Goal: Book appointment/travel/reservation

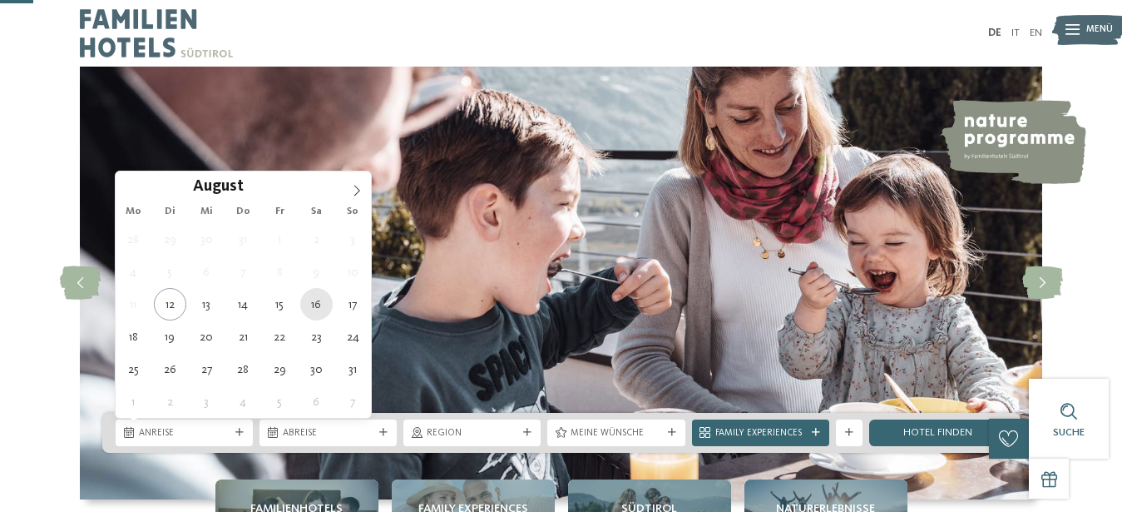
type div "16.08.2025"
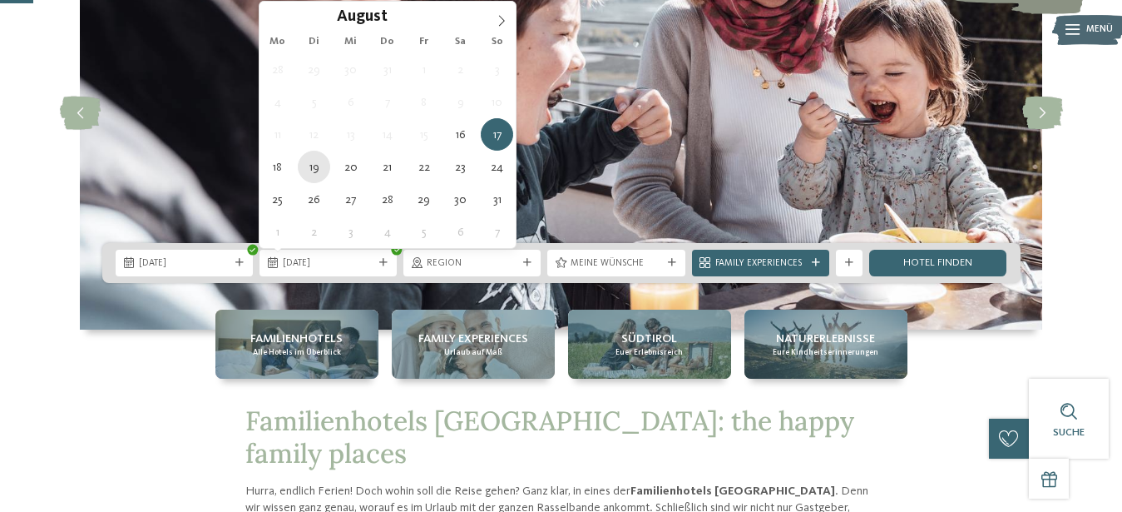
scroll to position [170, 0]
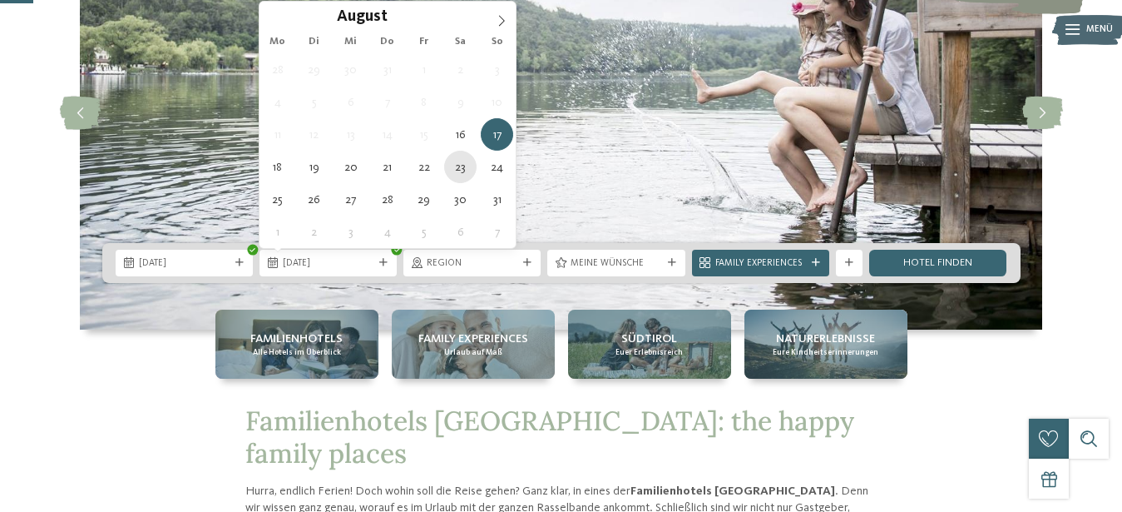
type div "23.08.2025"
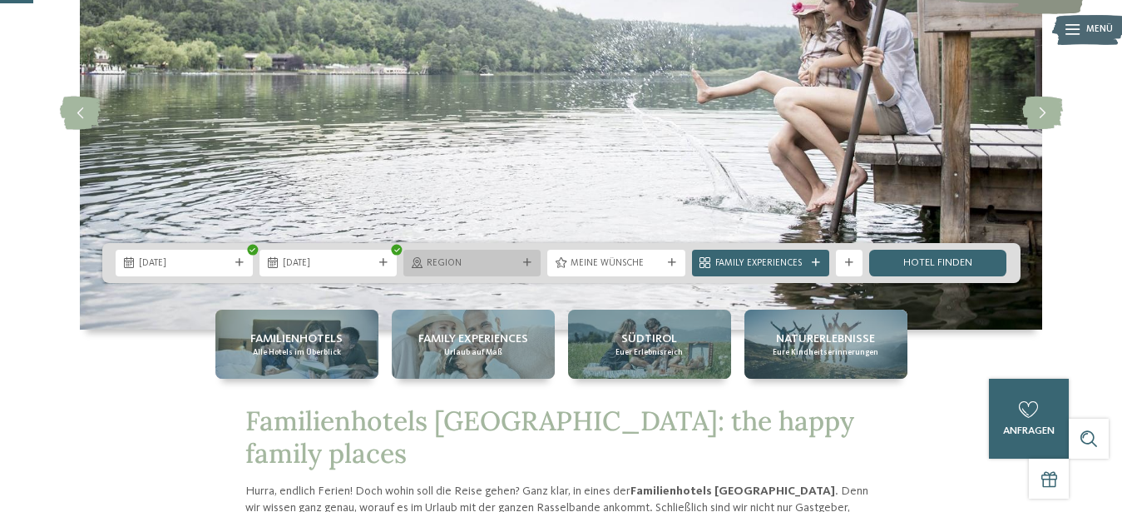
click at [529, 263] on icon at bounding box center [527, 263] width 8 height 8
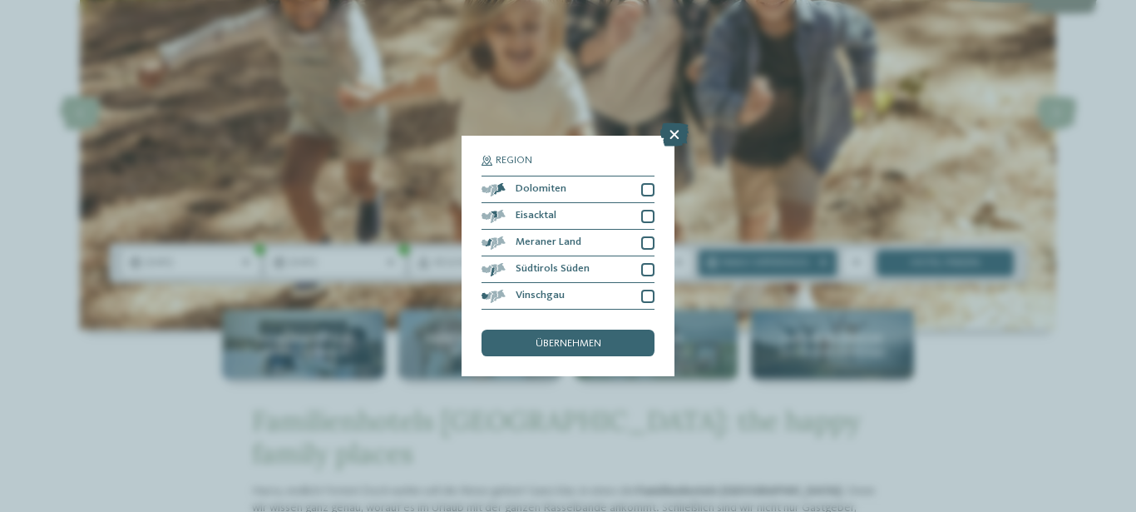
click at [674, 133] on icon at bounding box center [674, 134] width 28 height 23
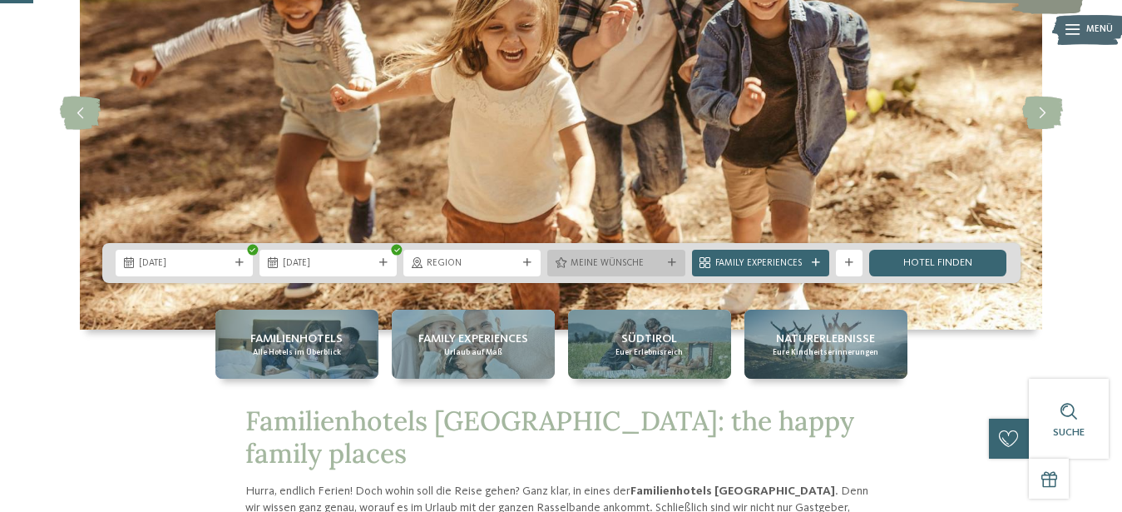
click at [642, 275] on div "Meine Wünsche" at bounding box center [615, 263] width 137 height 27
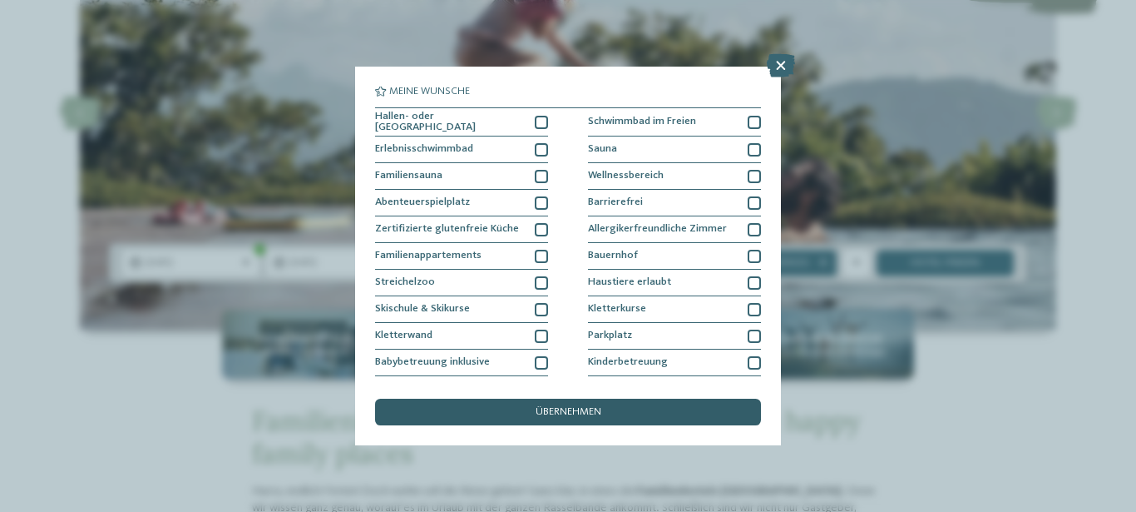
click at [583, 415] on span "übernehmen" at bounding box center [569, 412] width 66 height 11
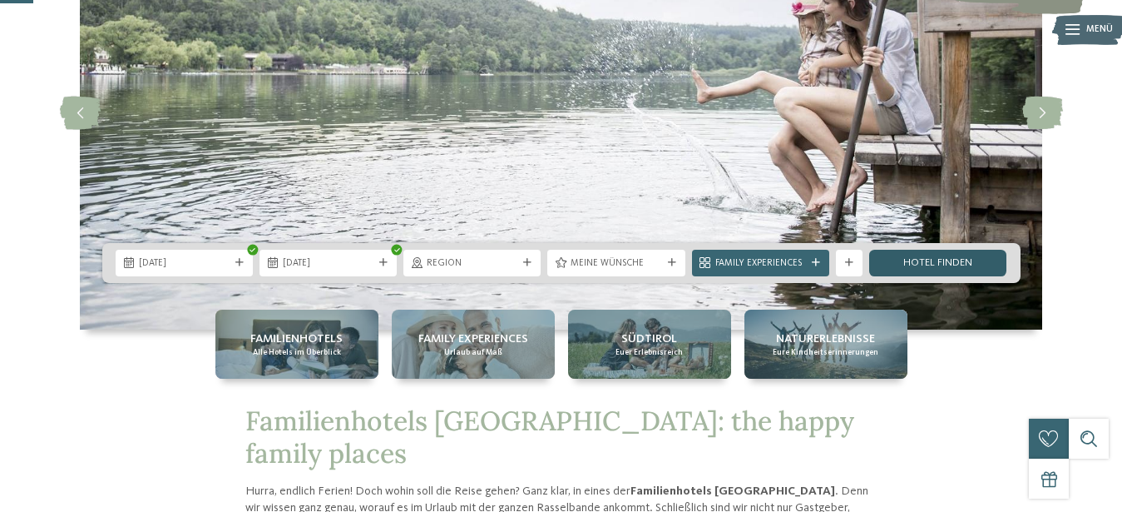
click at [915, 265] on link "Hotel finden" at bounding box center [937, 263] width 137 height 27
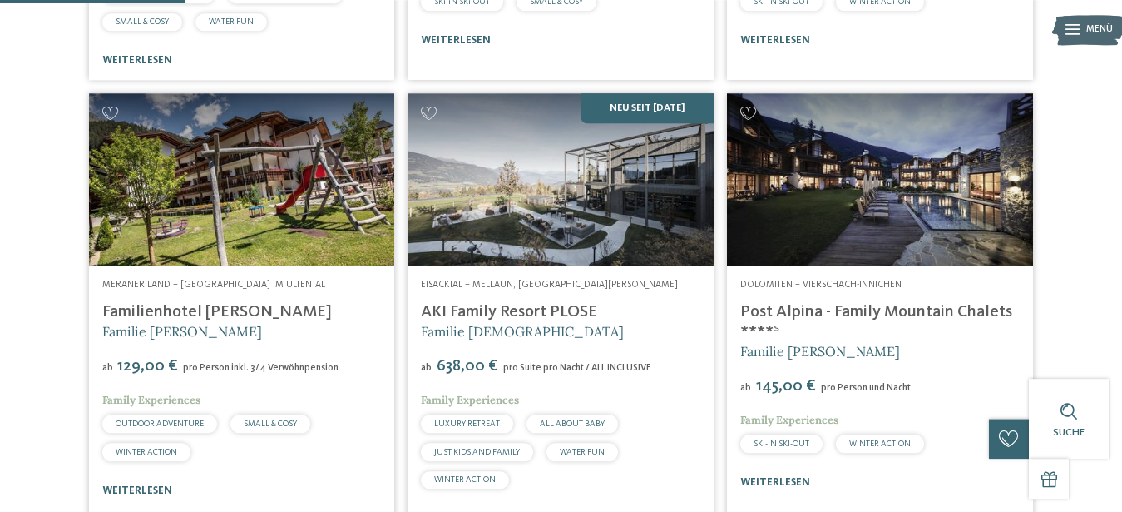
scroll to position [835, 0]
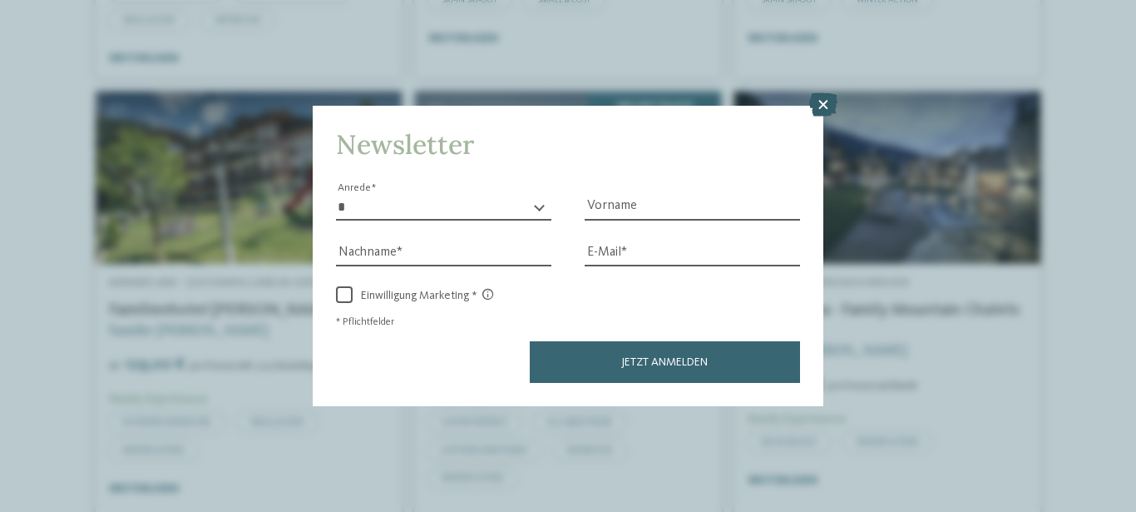
click at [819, 101] on icon at bounding box center [823, 104] width 28 height 23
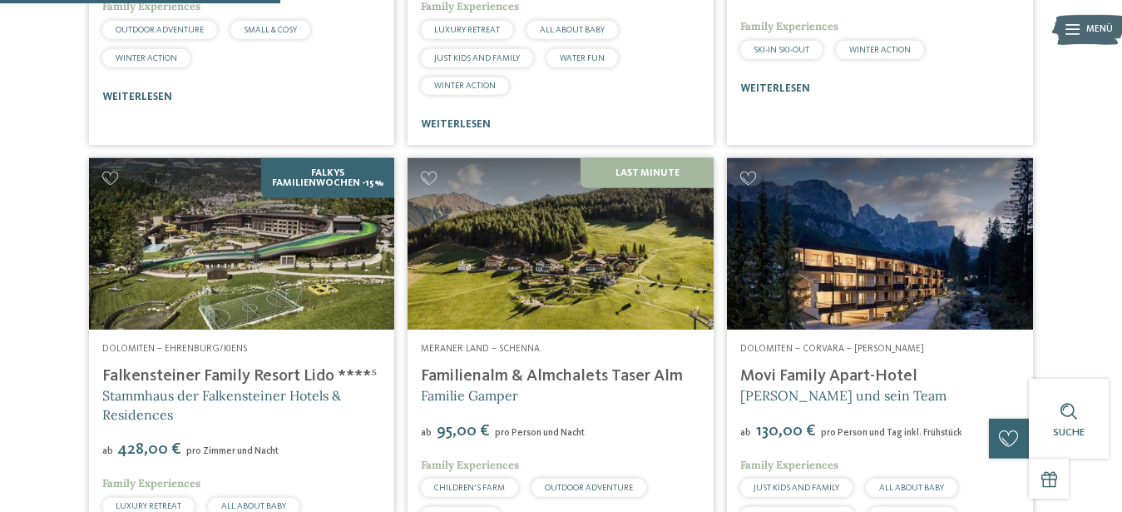
scroll to position [1259, 0]
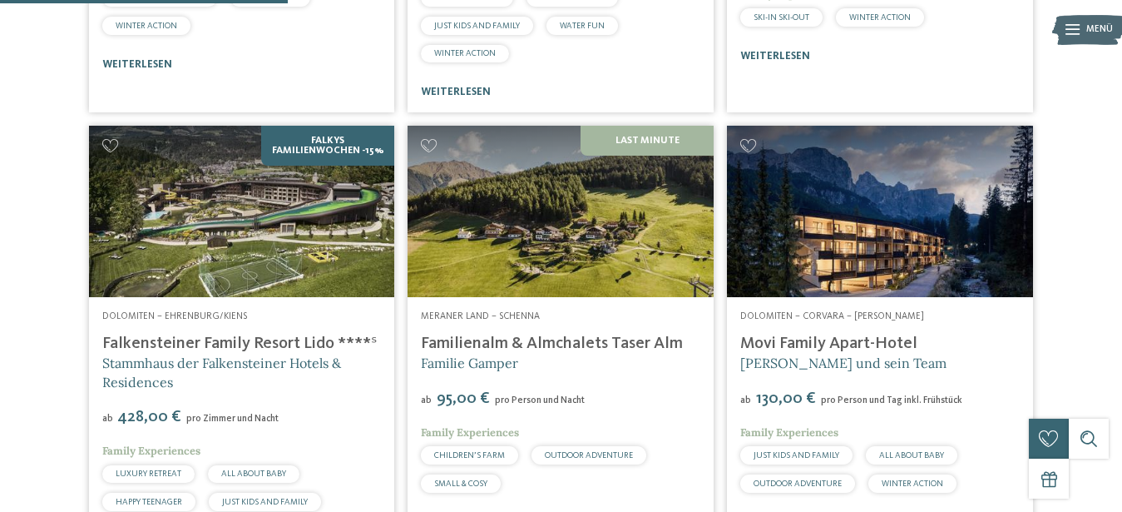
click at [252, 282] on img at bounding box center [242, 212] width 306 height 172
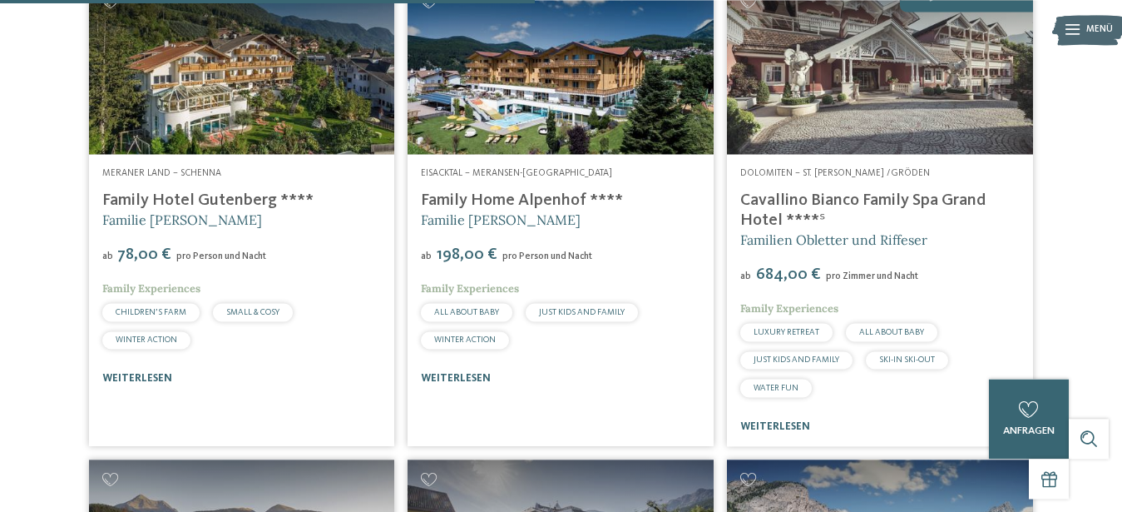
scroll to position [2362, 0]
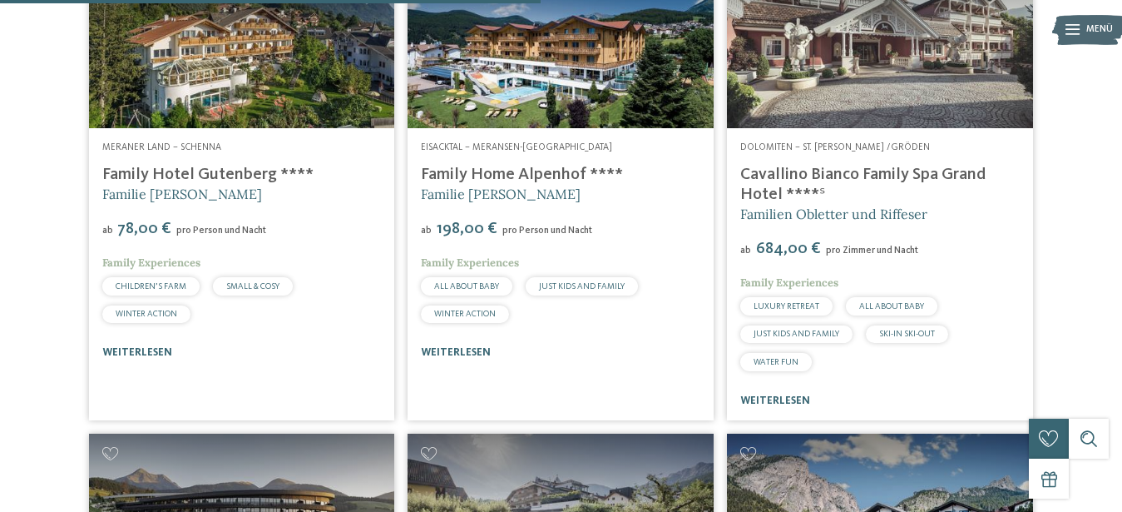
click at [548, 60] on img at bounding box center [561, 42] width 306 height 172
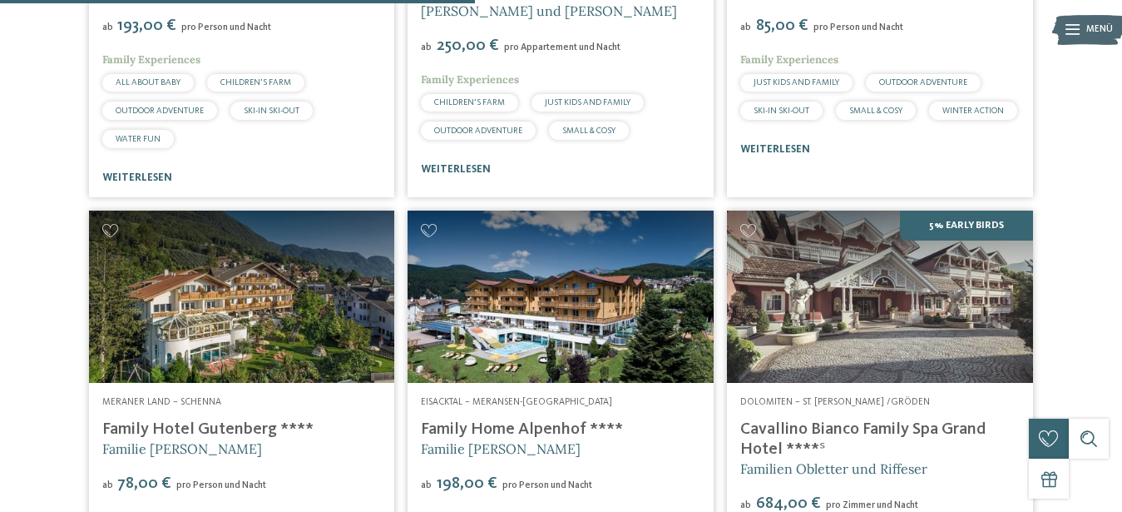
scroll to position [1768, 0]
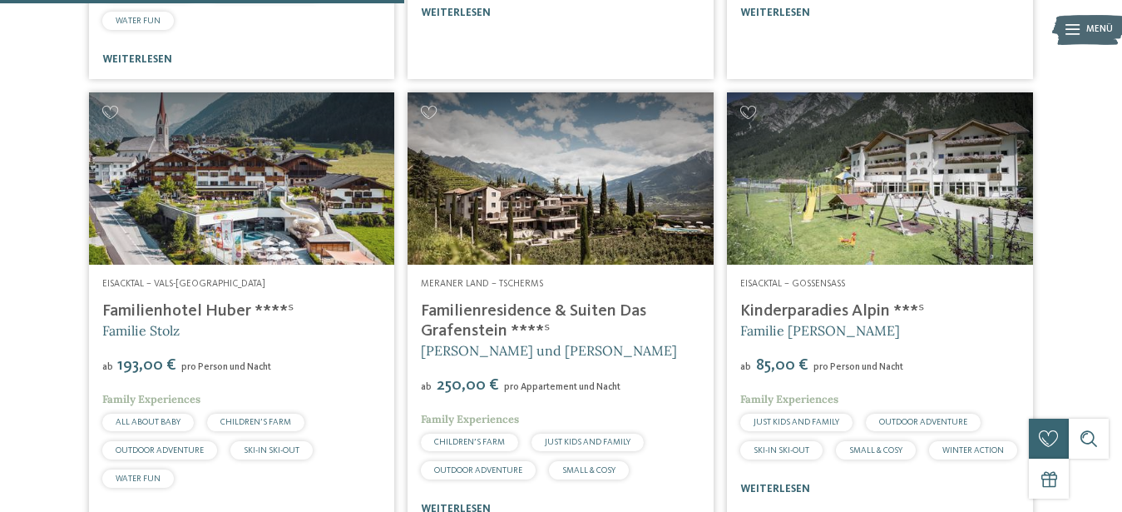
click at [282, 233] on img at bounding box center [242, 178] width 306 height 172
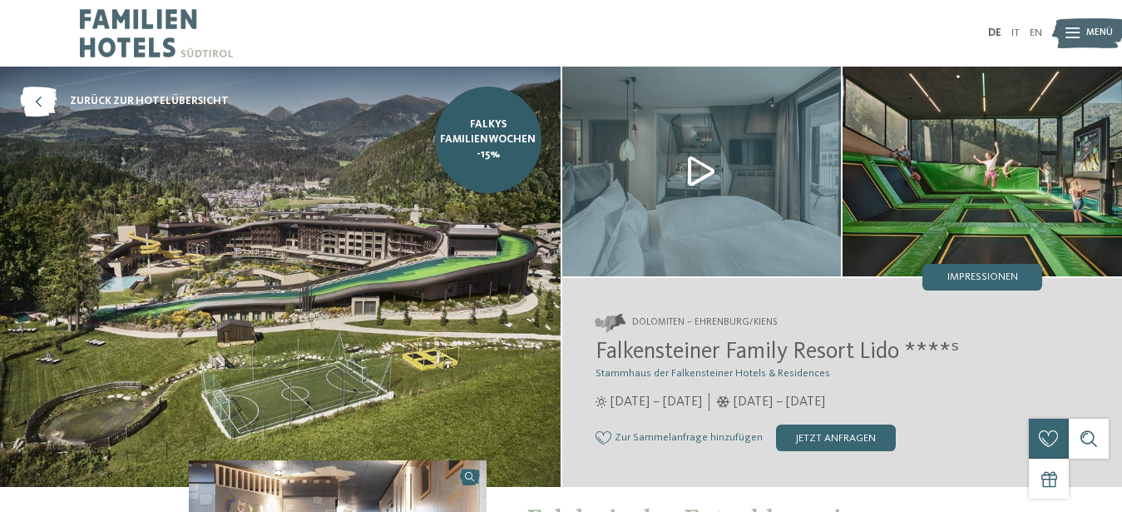
click at [374, 303] on img at bounding box center [280, 277] width 561 height 420
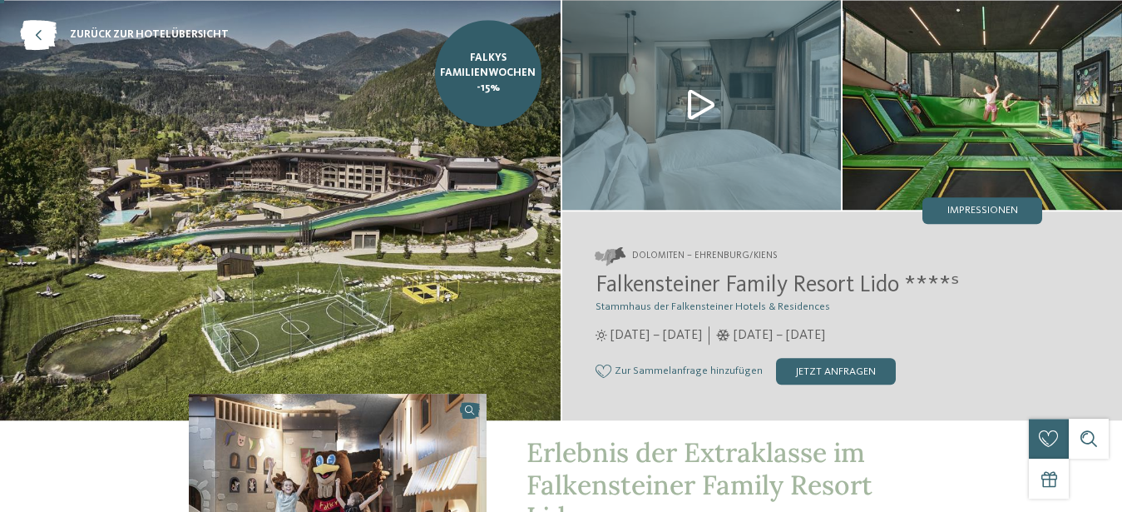
scroll to position [85, 0]
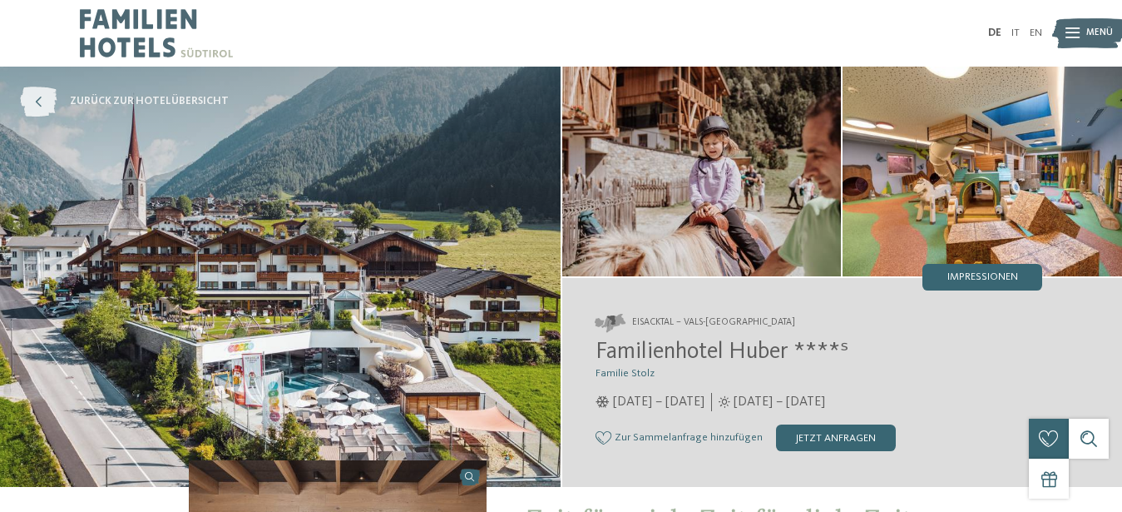
click at [137, 101] on span "zurück zur Hotelübersicht" at bounding box center [149, 101] width 159 height 15
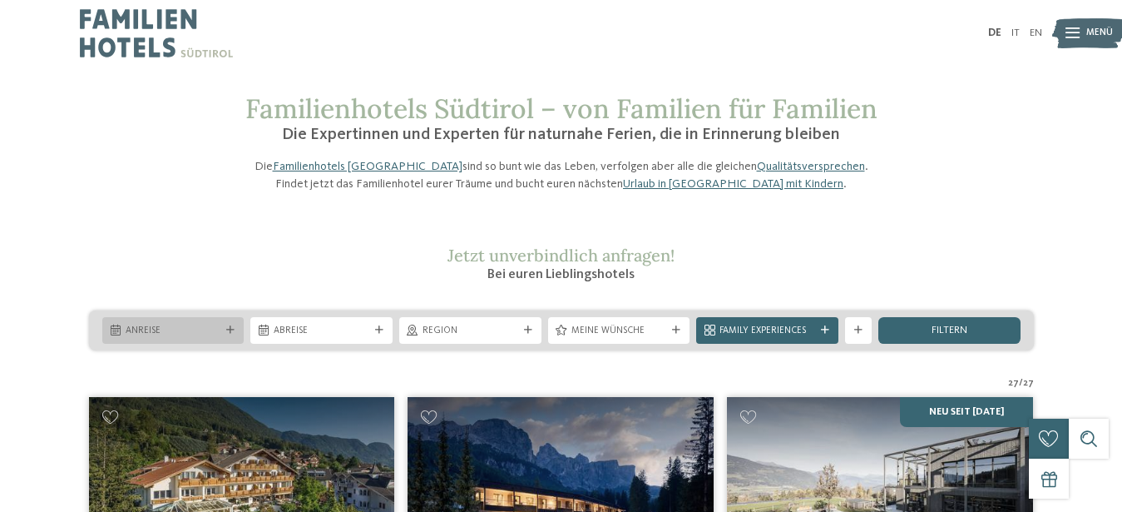
click at [233, 334] on icon at bounding box center [230, 330] width 8 height 8
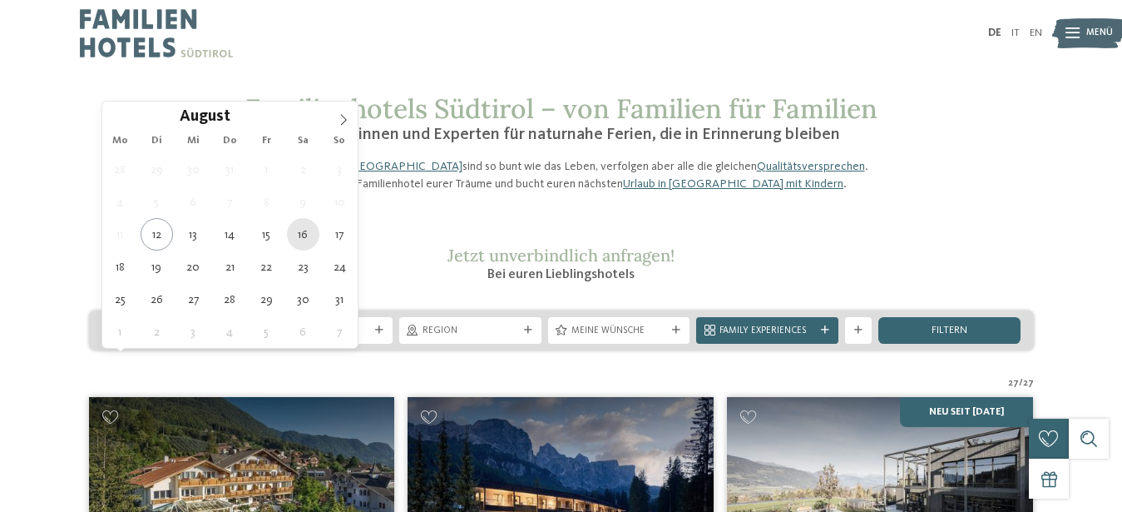
type div "[DATE]"
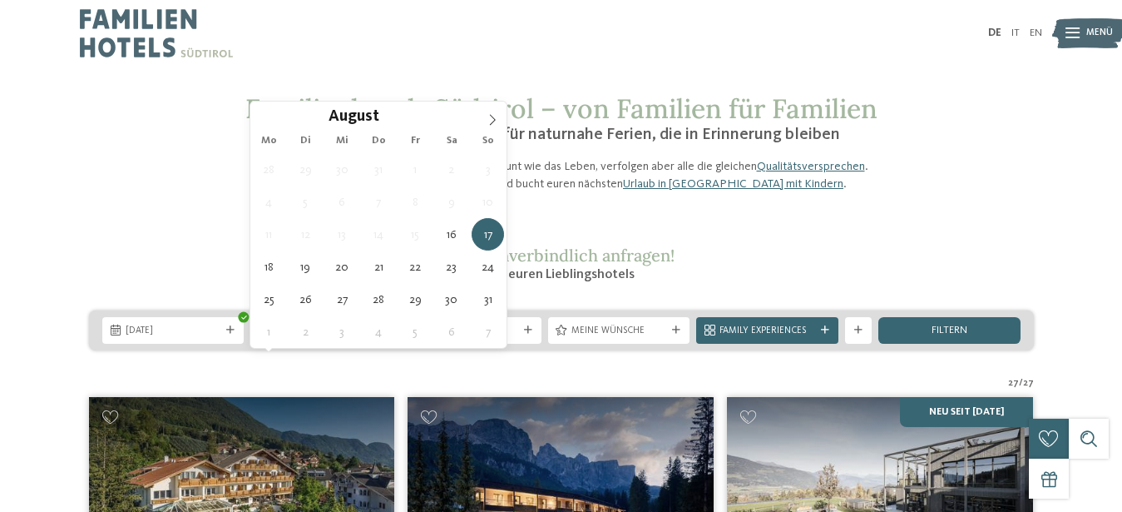
click at [366, 338] on span "[DATE]" at bounding box center [322, 330] width 96 height 13
type div "[DATE]"
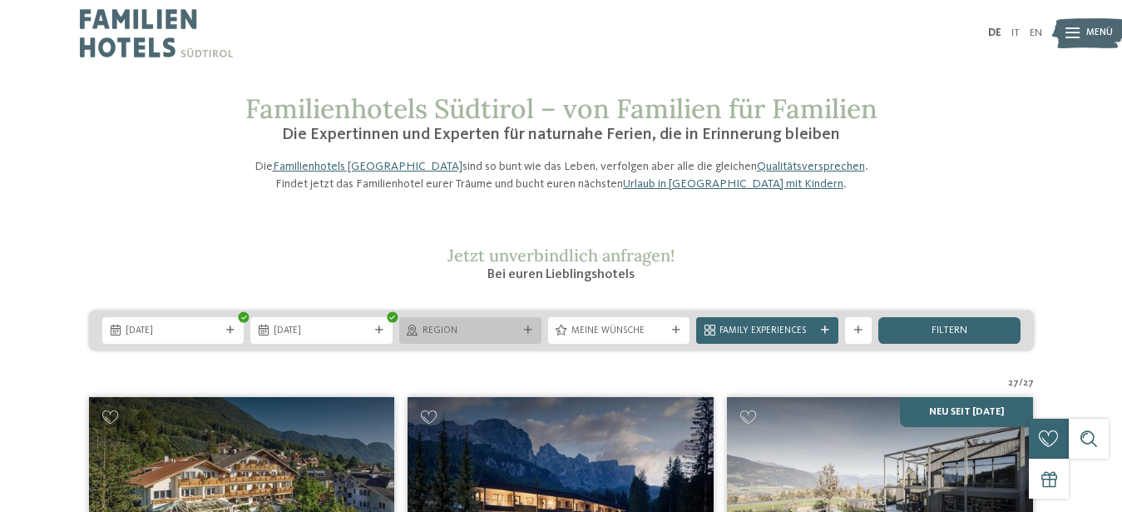
click at [522, 334] on div at bounding box center [527, 330] width 13 height 8
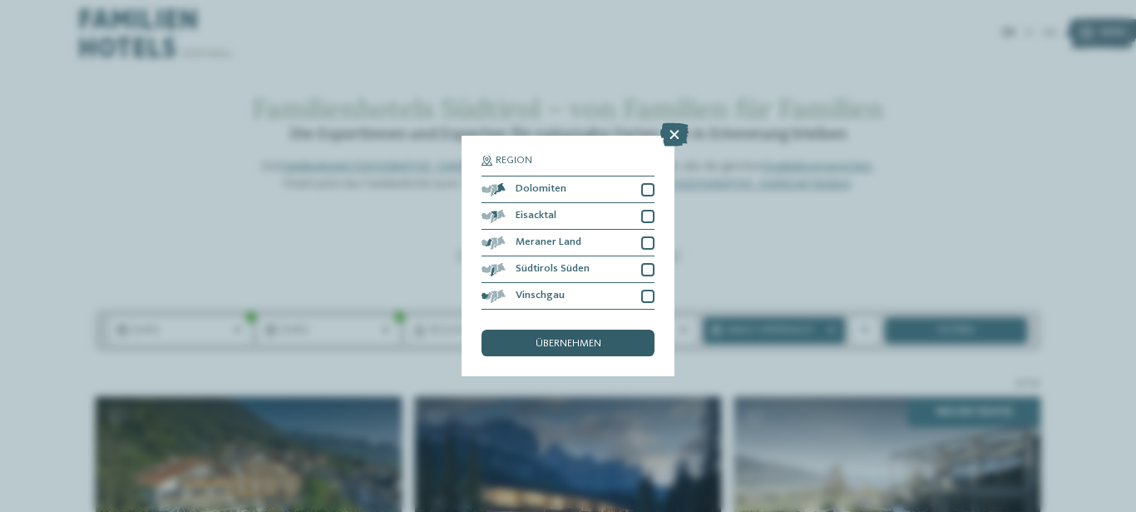
click at [603, 344] on div "übernehmen" at bounding box center [568, 342] width 173 height 27
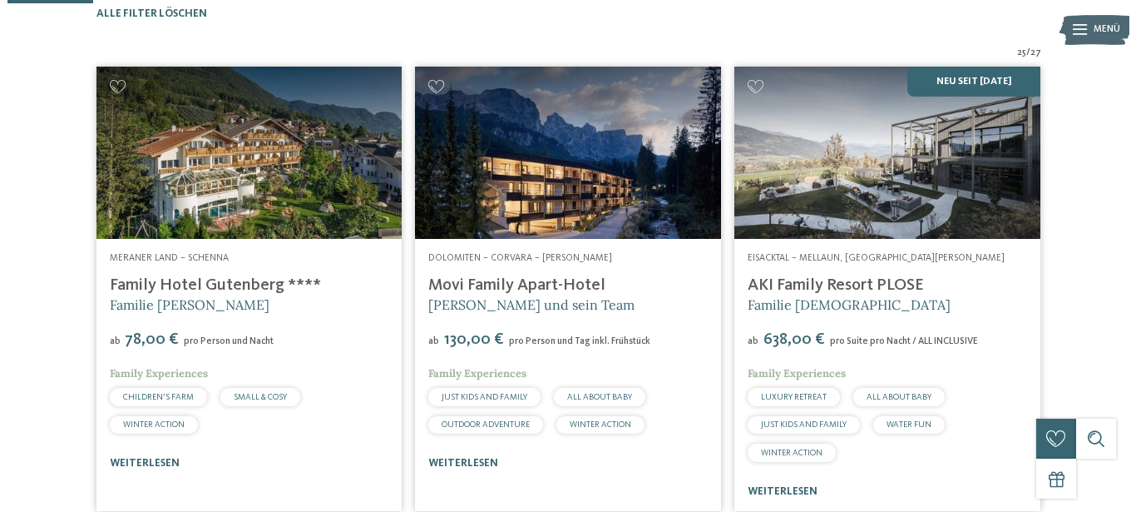
scroll to position [156, 0]
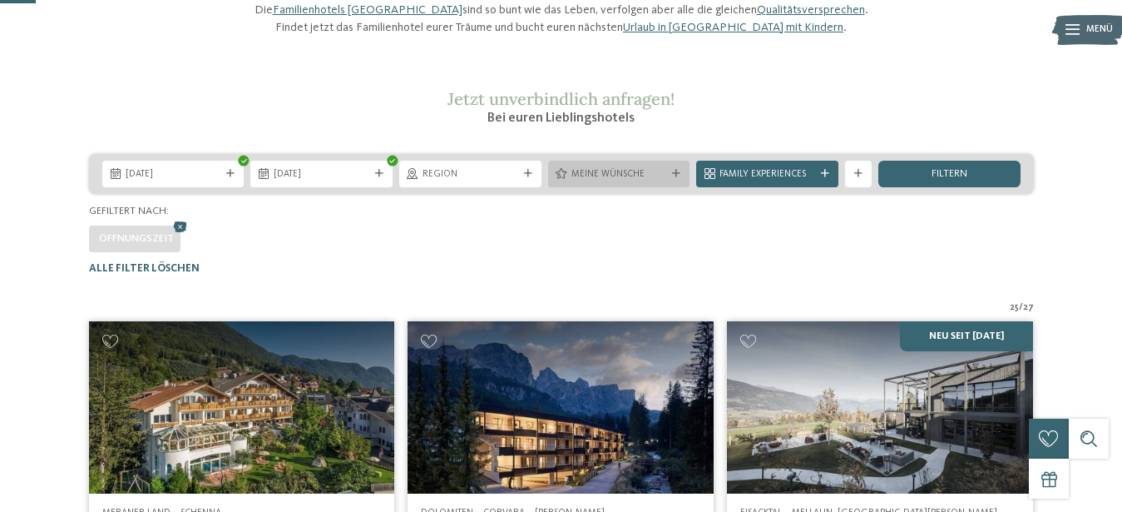
click at [675, 187] on div "Meine Wünsche" at bounding box center [619, 174] width 142 height 27
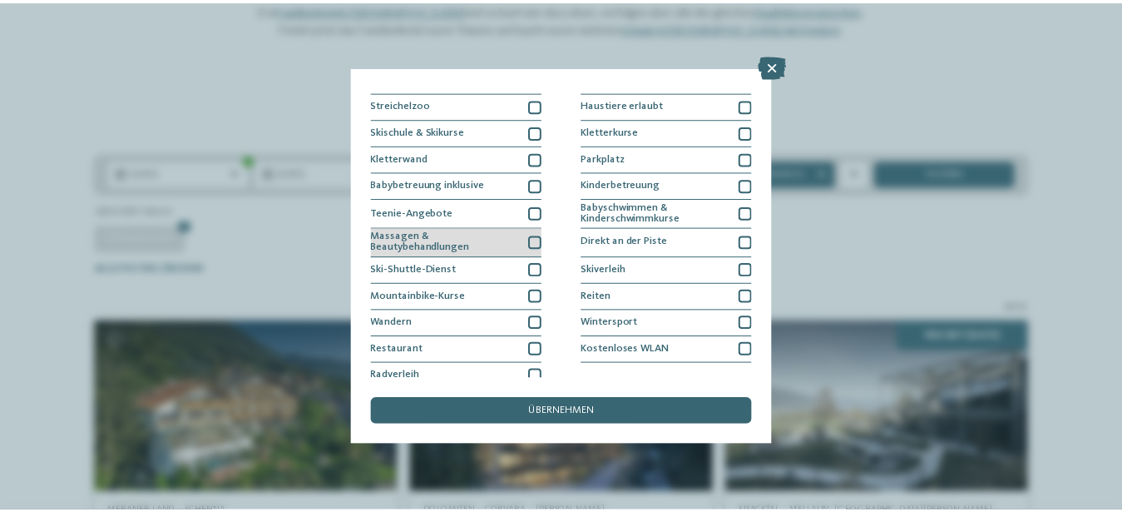
scroll to position [186, 0]
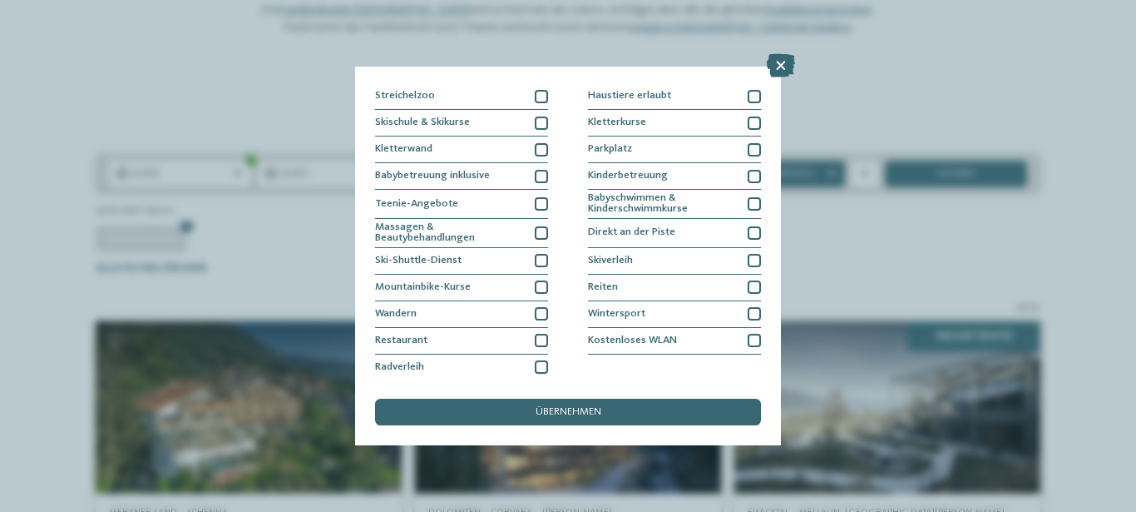
click at [787, 52] on div "Meine Wünsche Hallen- oder Schleusenbad Schwimmbad im Freien" at bounding box center [568, 256] width 1136 height 512
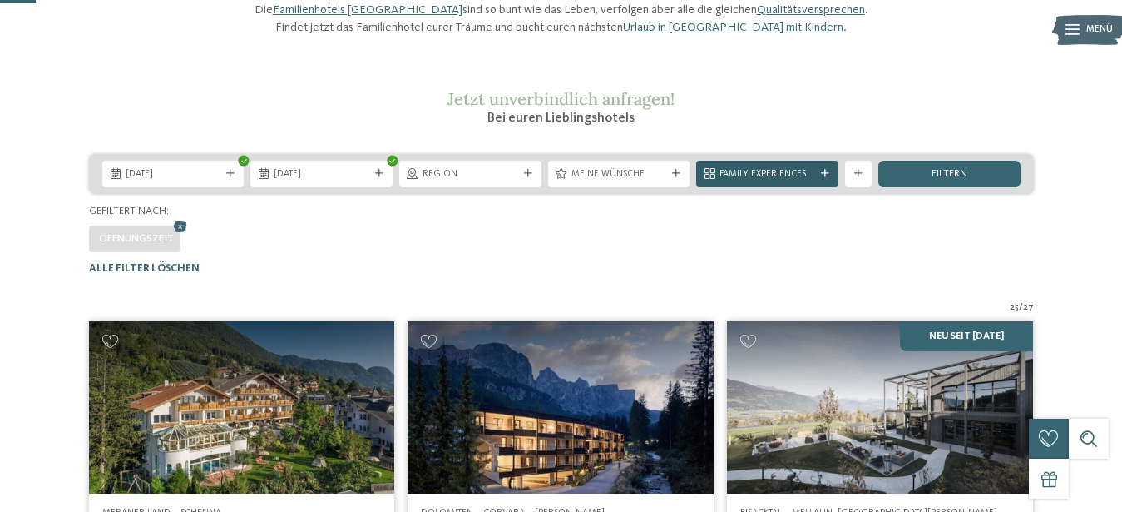
click at [789, 181] on span "Family Experiences" at bounding box center [767, 174] width 96 height 13
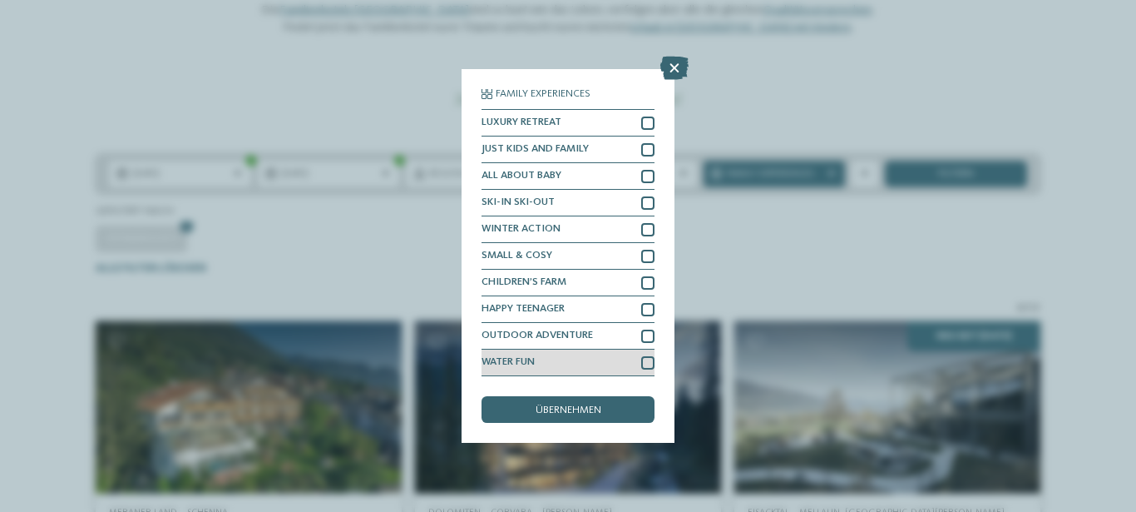
click at [539, 362] on div "WATER FUN" at bounding box center [568, 362] width 173 height 27
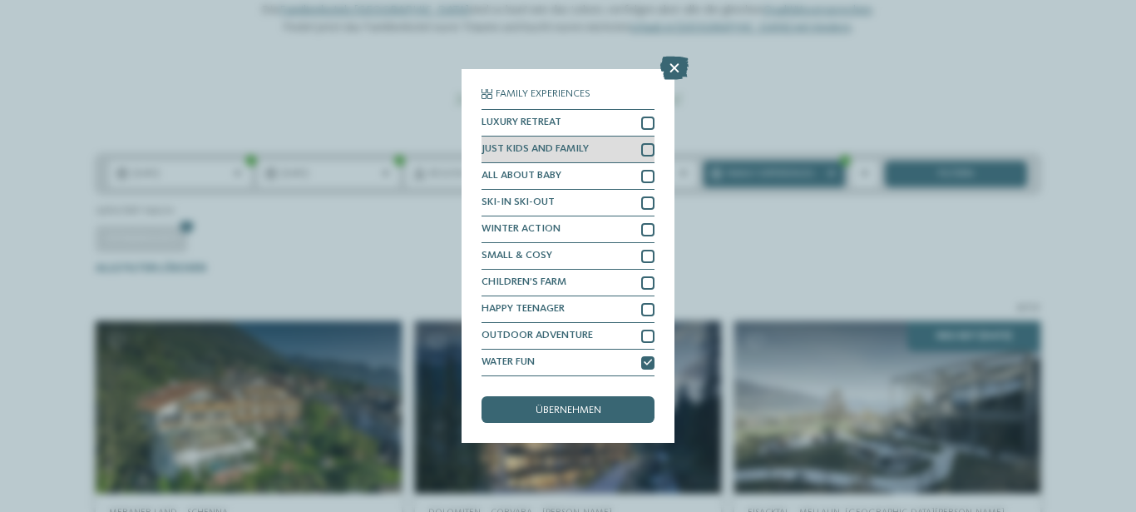
click at [560, 148] on span "JUST KIDS AND FAMILY" at bounding box center [535, 149] width 107 height 11
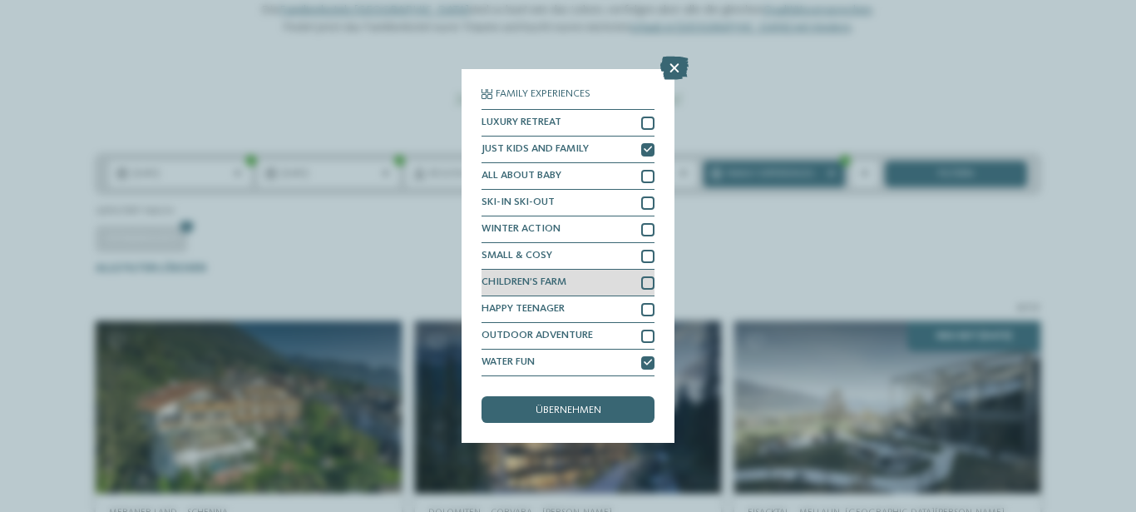
click at [566, 282] on span "CHILDREN’S FARM" at bounding box center [524, 282] width 85 height 11
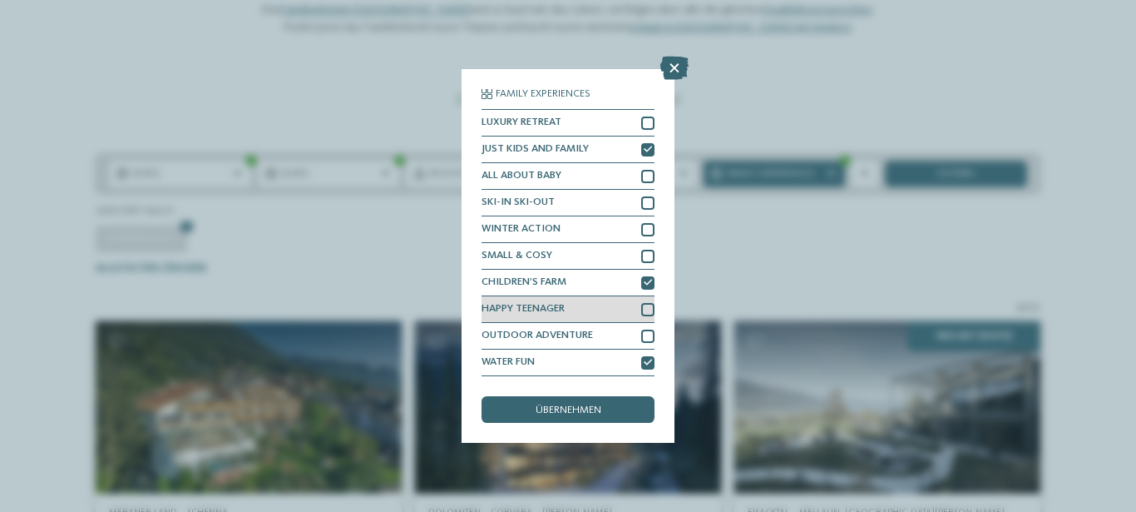
click at [576, 310] on div "HAPPY TEENAGER" at bounding box center [568, 309] width 173 height 27
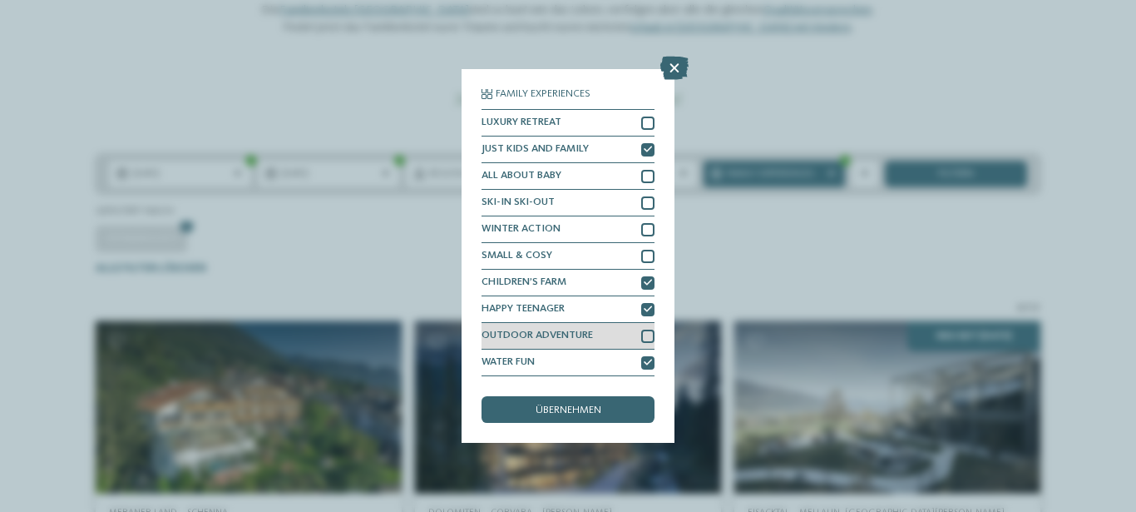
click at [576, 333] on span "OUTDOOR ADVENTURE" at bounding box center [537, 335] width 111 height 11
click at [602, 408] on div "übernehmen" at bounding box center [568, 409] width 173 height 27
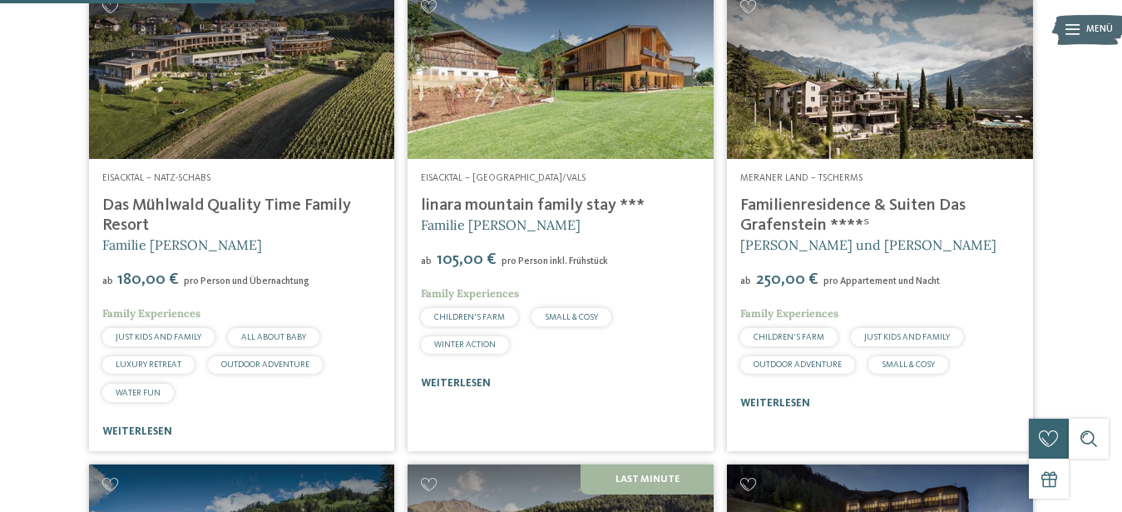
scroll to position [1018, 0]
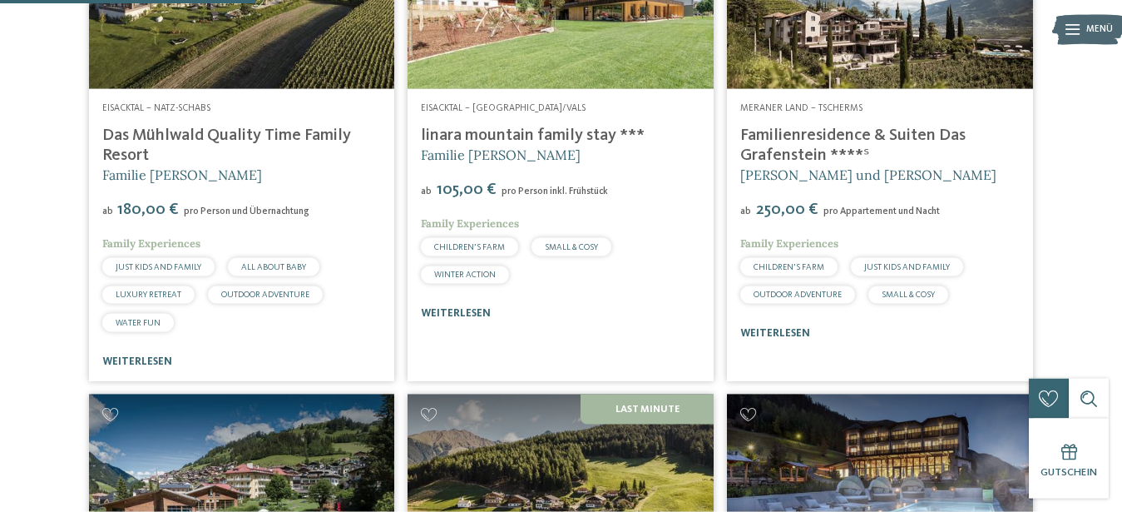
click at [206, 77] on img at bounding box center [242, 3] width 306 height 172
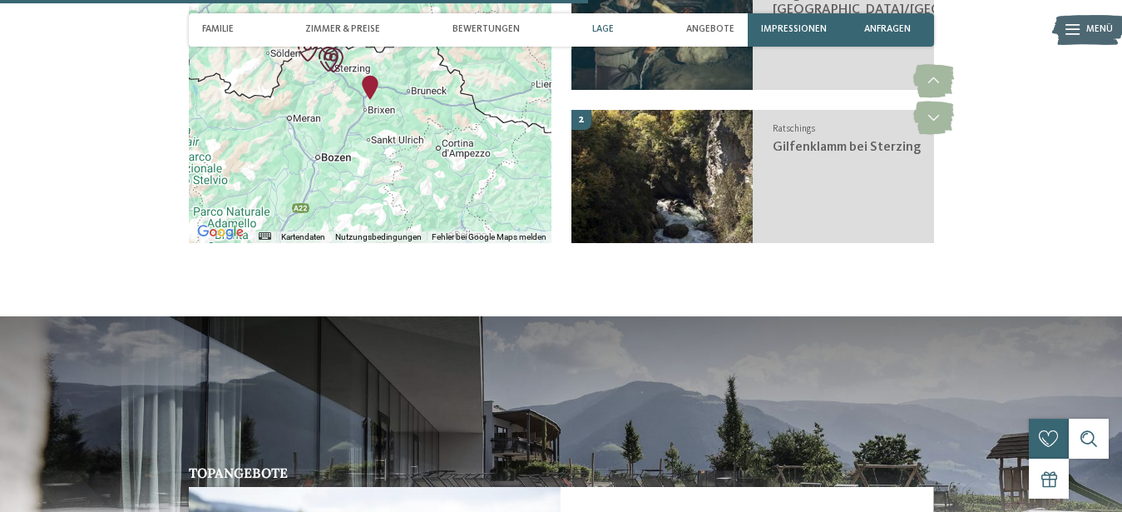
scroll to position [2545, 0]
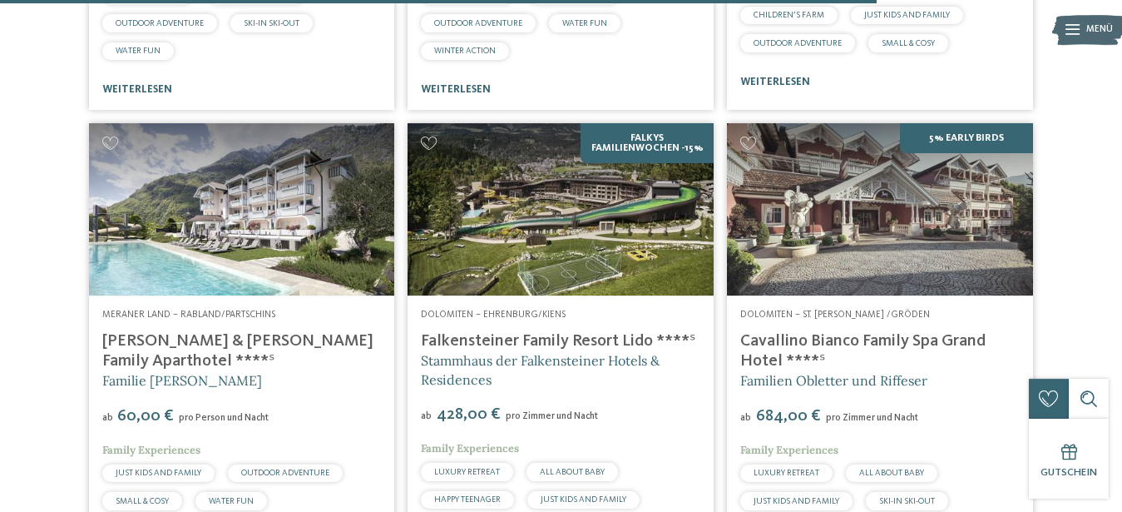
scroll to position [3550, 0]
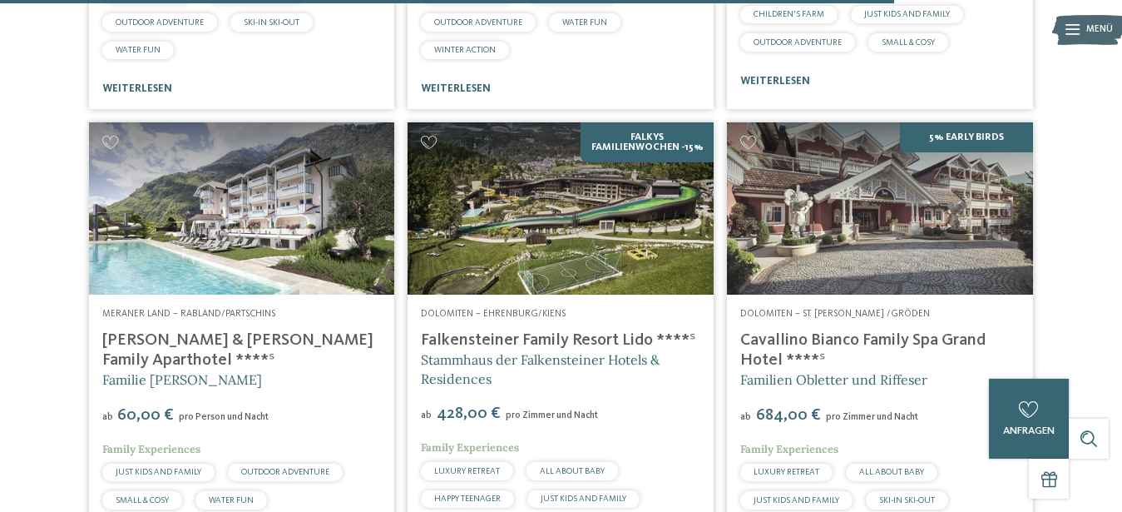
click at [271, 219] on img at bounding box center [242, 208] width 306 height 172
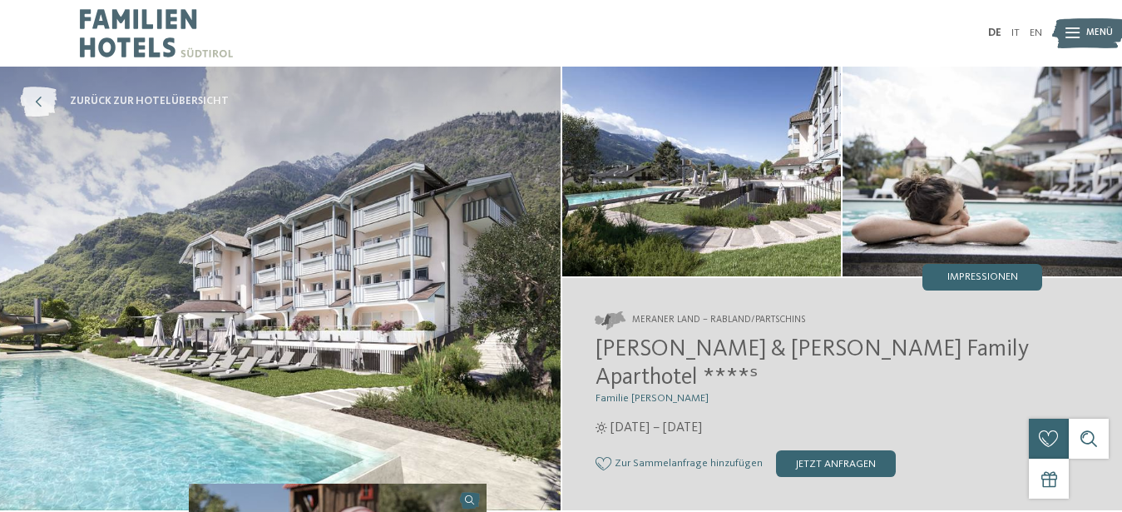
click at [29, 103] on icon at bounding box center [38, 102] width 37 height 30
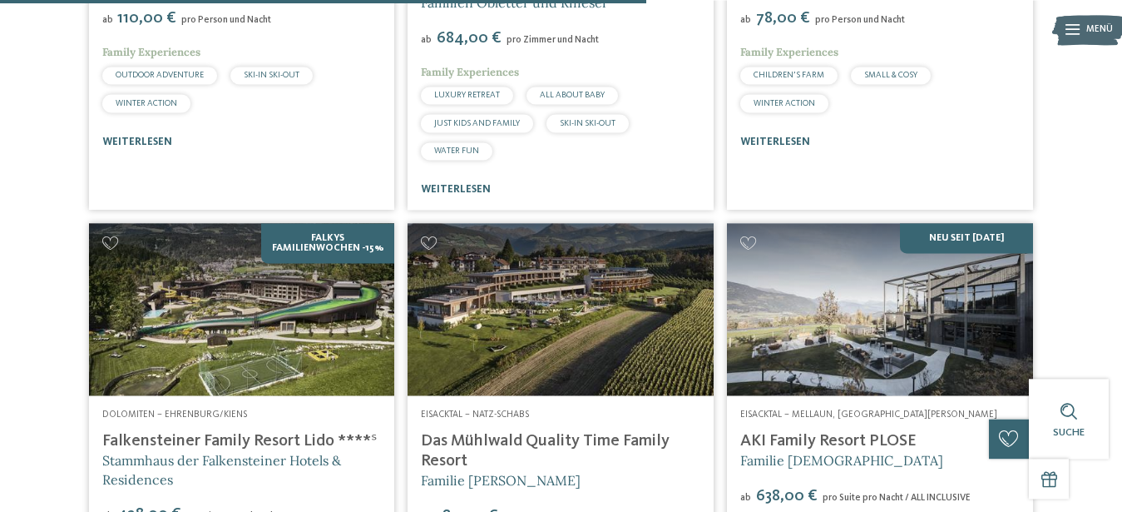
scroll to position [2715, 0]
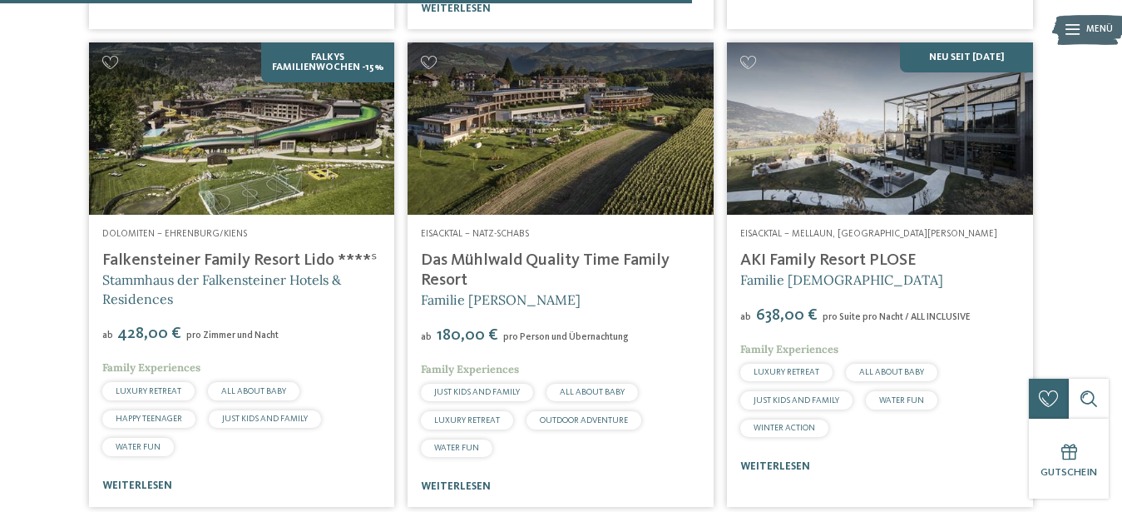
click at [576, 289] on link "Das Mühlwald Quality Time Family Resort" at bounding box center [545, 270] width 249 height 37
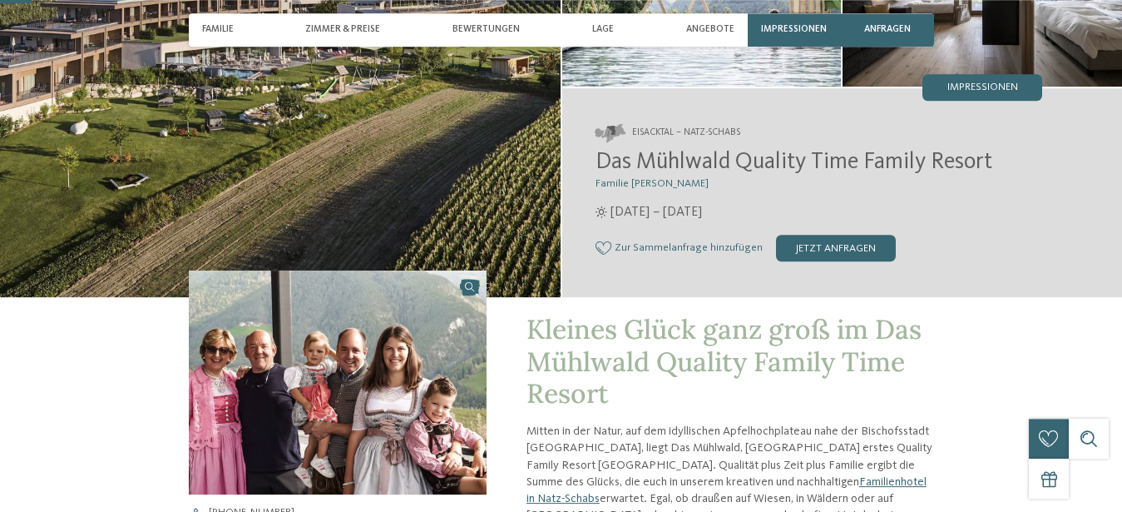
scroll to position [255, 0]
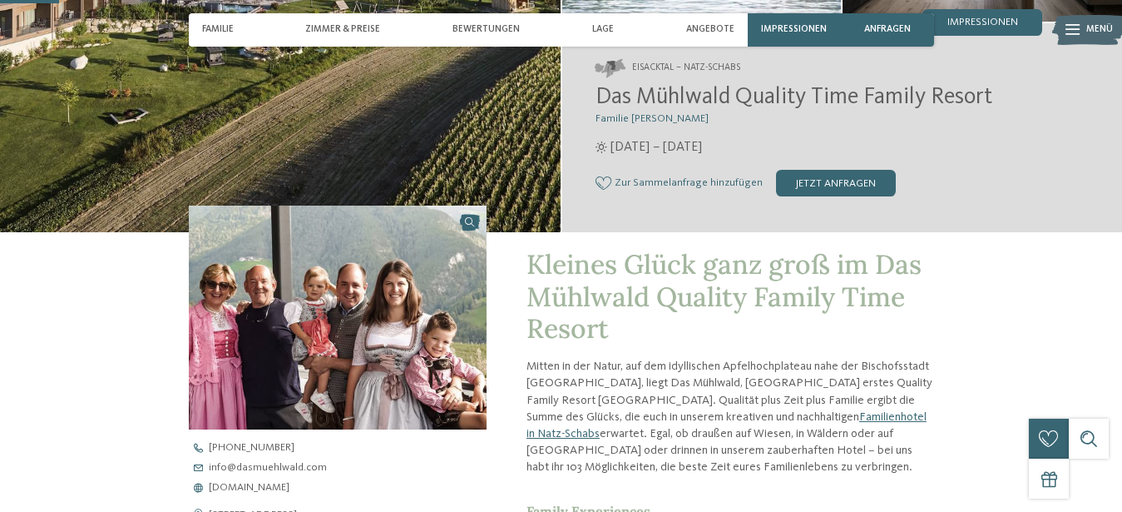
click at [452, 82] on img at bounding box center [280, 22] width 561 height 420
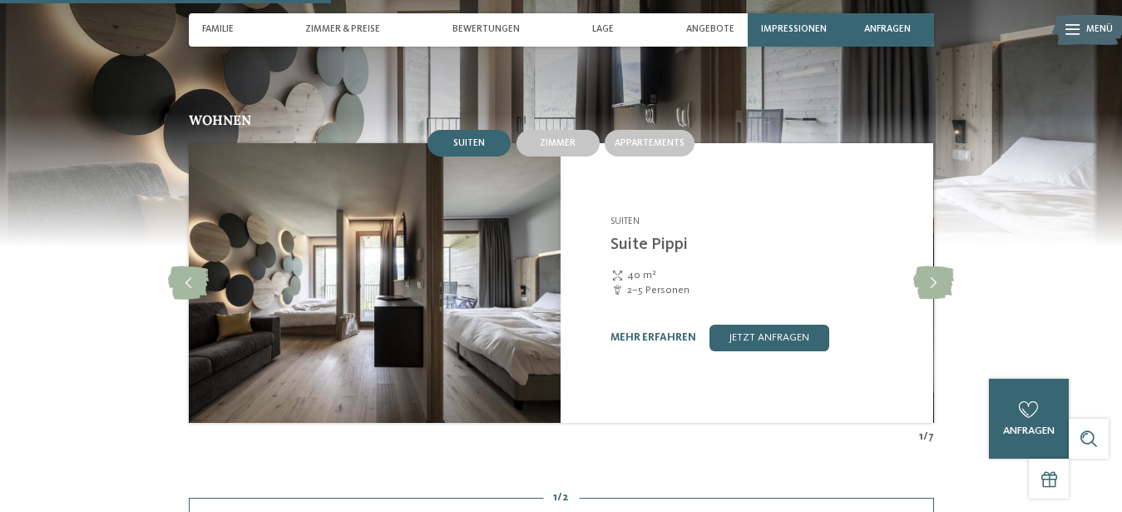
scroll to position [1357, 0]
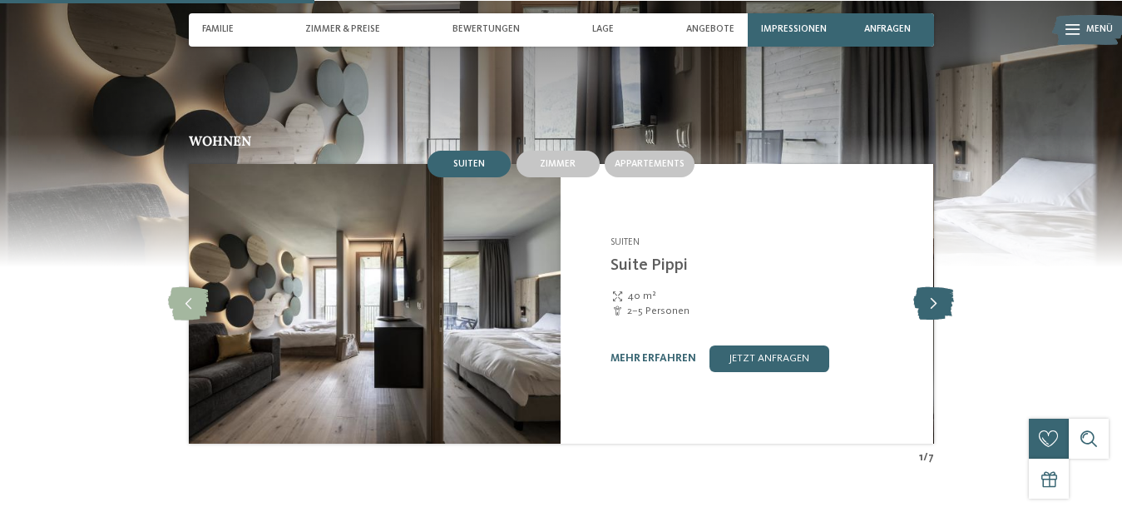
click at [933, 287] on icon at bounding box center [933, 303] width 41 height 33
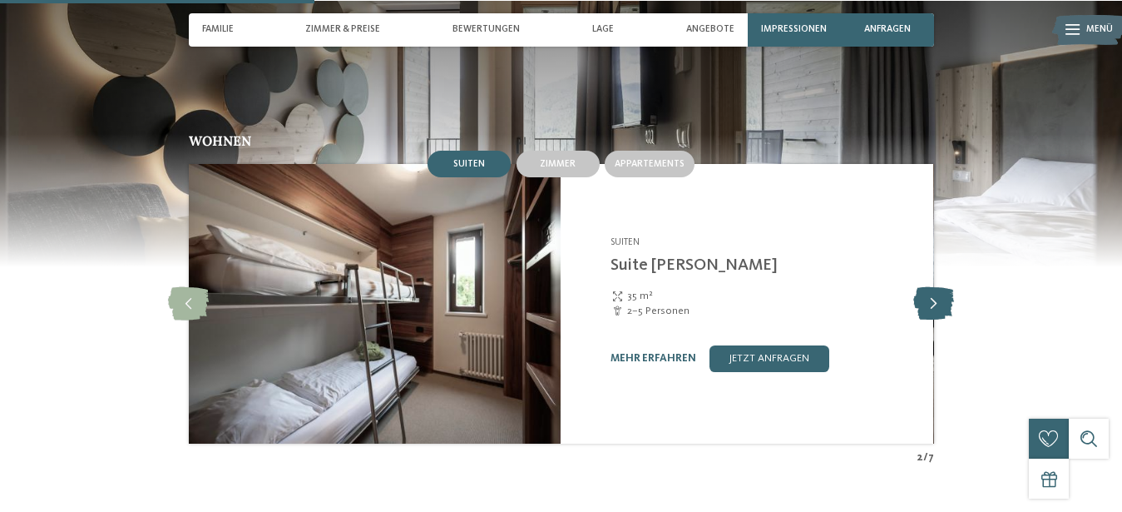
click at [933, 287] on icon at bounding box center [933, 303] width 41 height 33
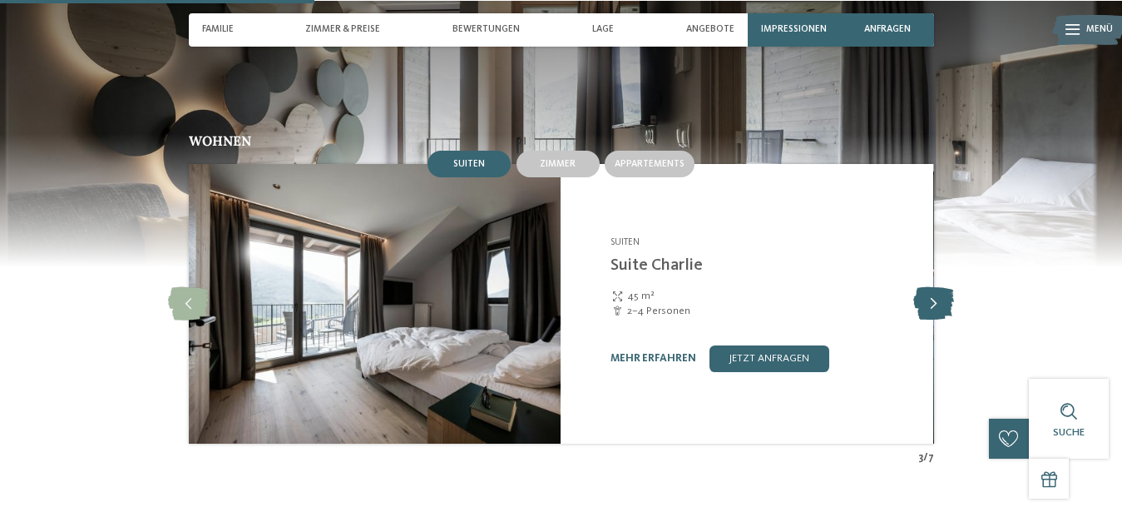
click at [933, 287] on icon at bounding box center [933, 303] width 41 height 33
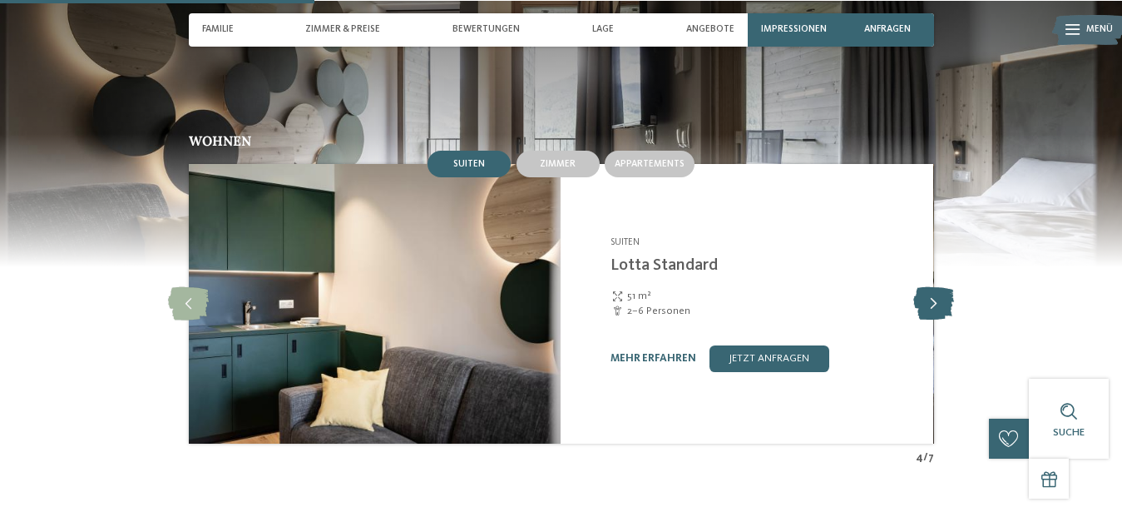
click at [933, 287] on icon at bounding box center [933, 303] width 41 height 33
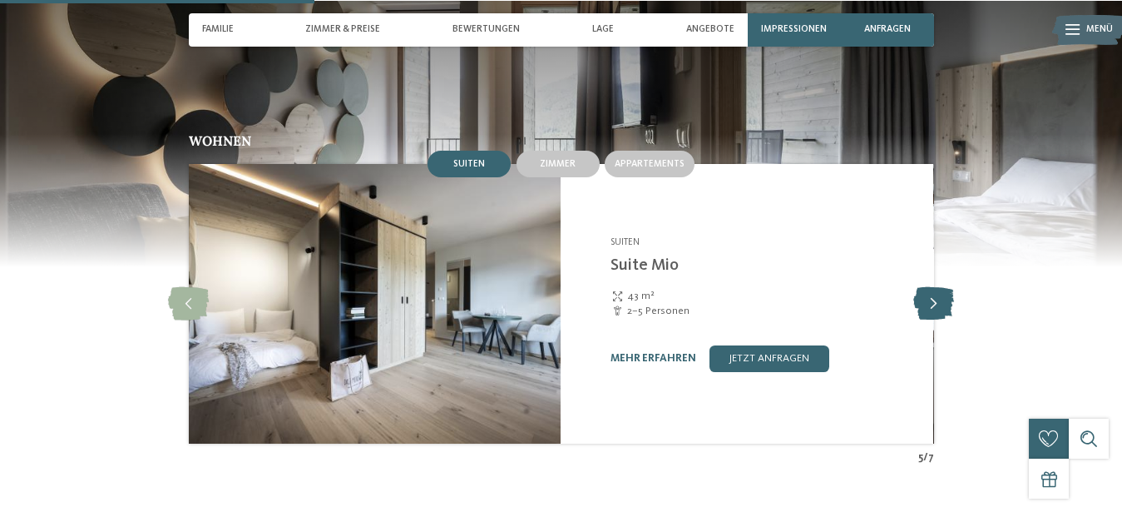
click at [933, 287] on icon at bounding box center [933, 303] width 41 height 33
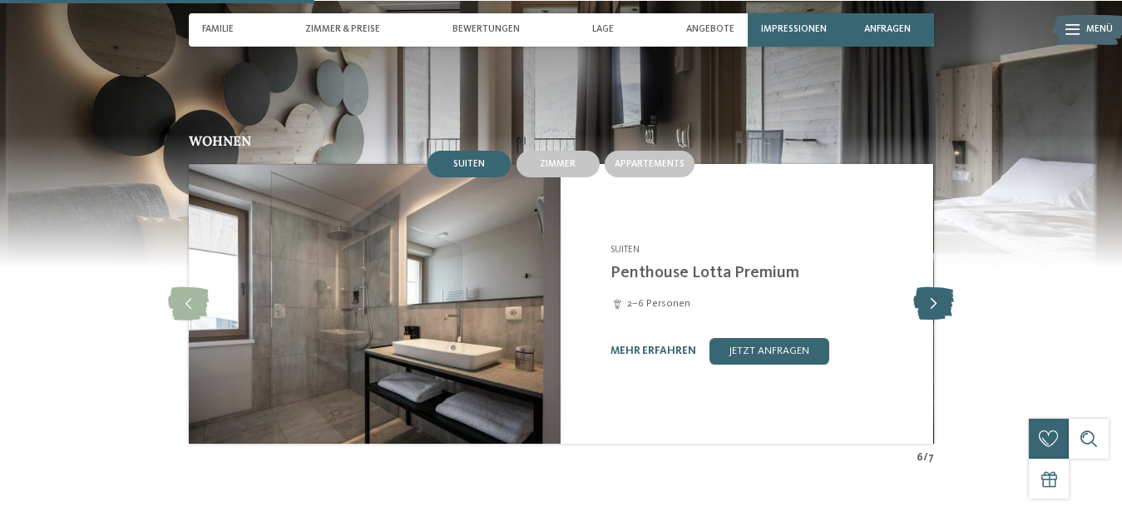
click at [933, 287] on icon at bounding box center [933, 303] width 41 height 33
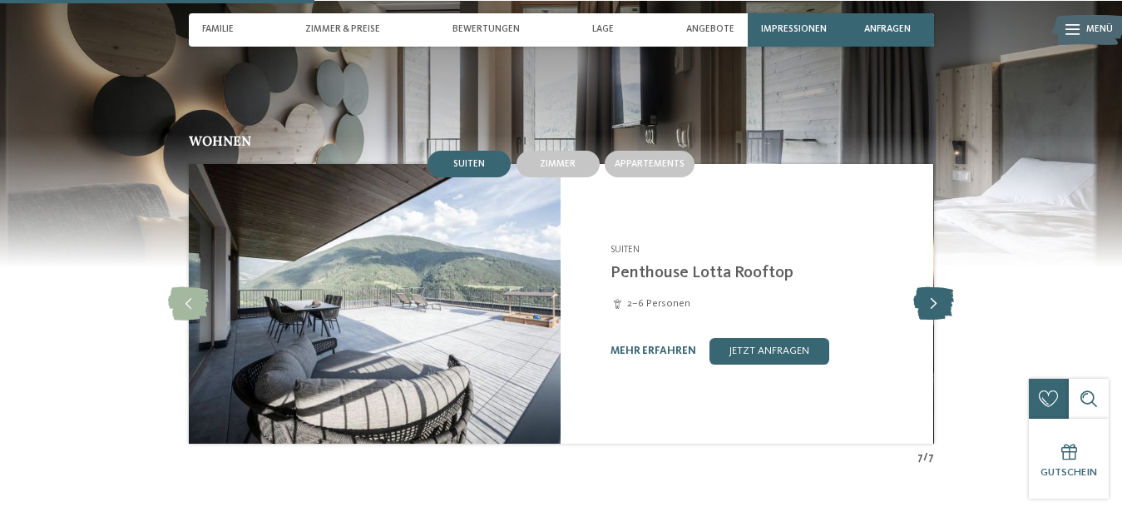
click at [933, 287] on icon at bounding box center [933, 303] width 41 height 33
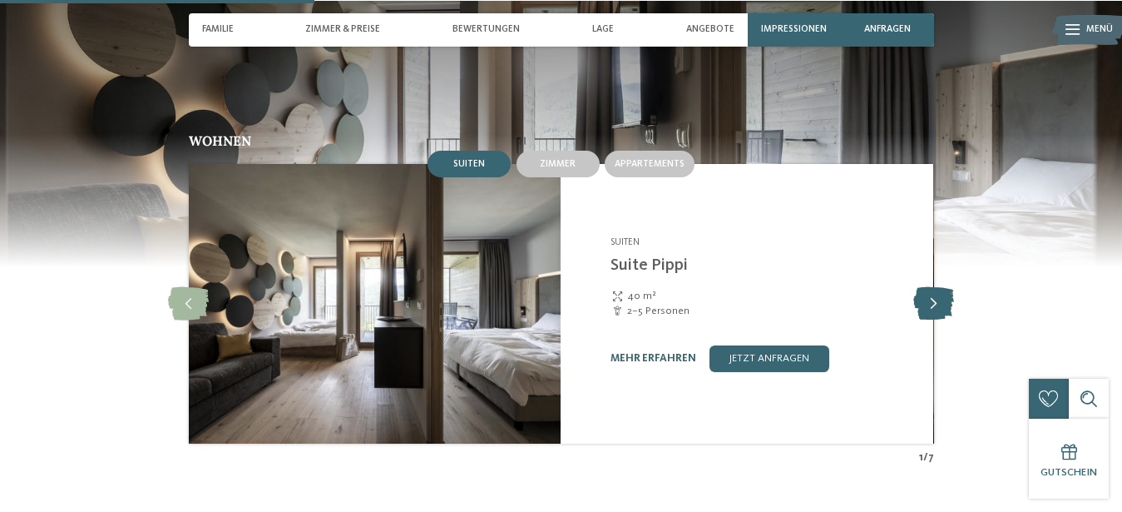
click at [933, 287] on icon at bounding box center [933, 303] width 41 height 33
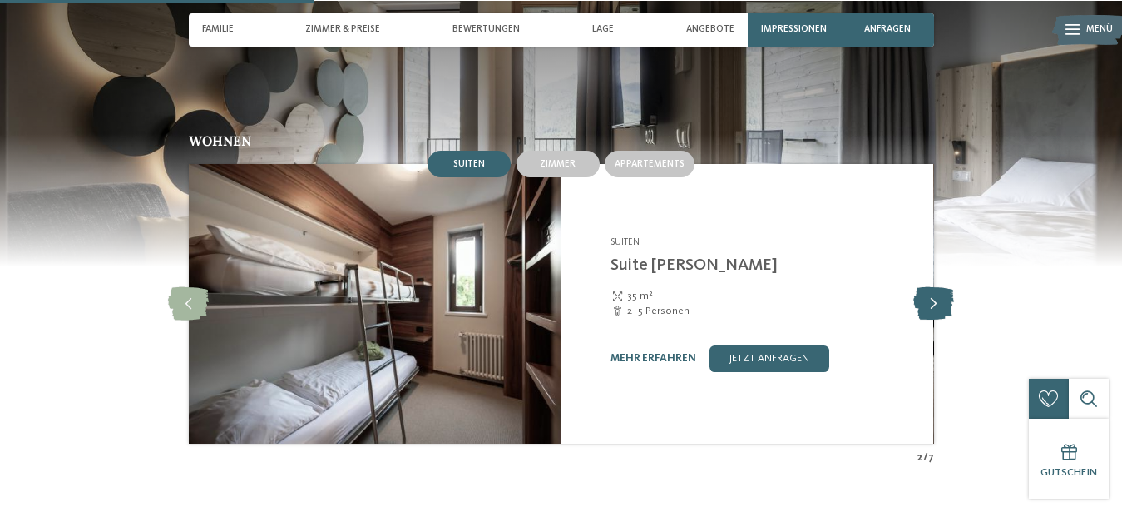
click at [933, 287] on icon at bounding box center [933, 303] width 41 height 33
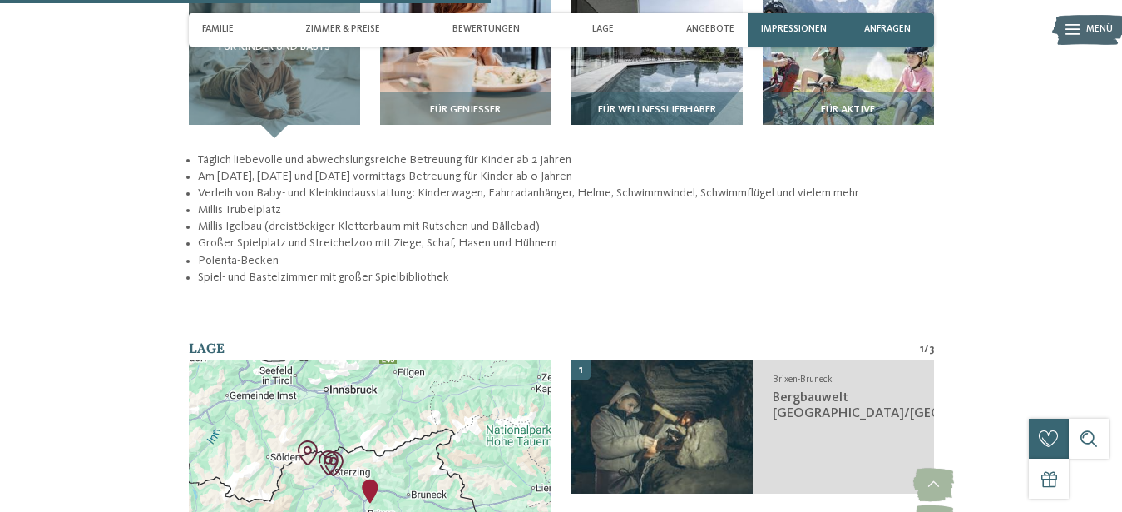
scroll to position [1782, 0]
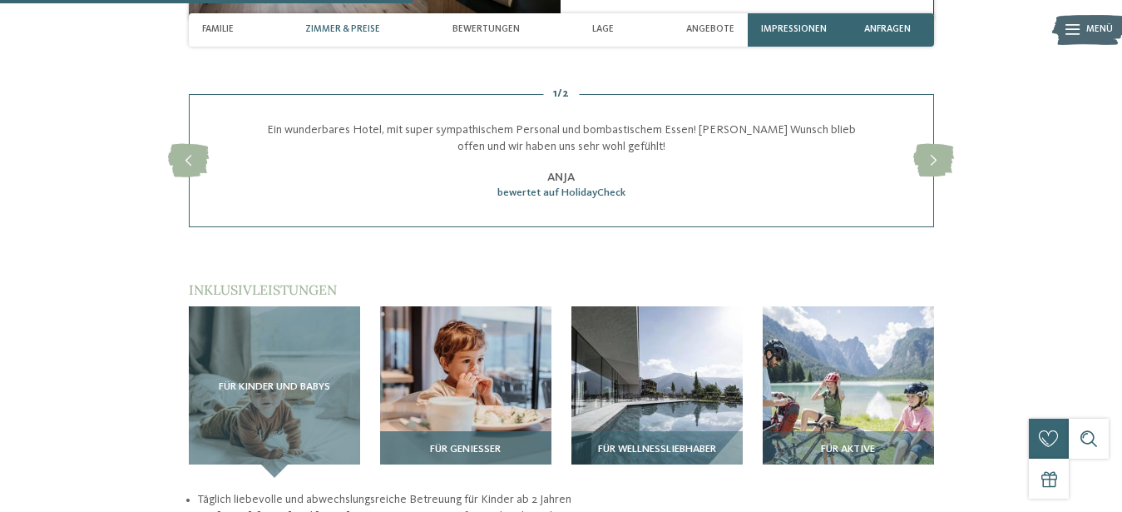
click at [494, 357] on img at bounding box center [465, 391] width 171 height 171
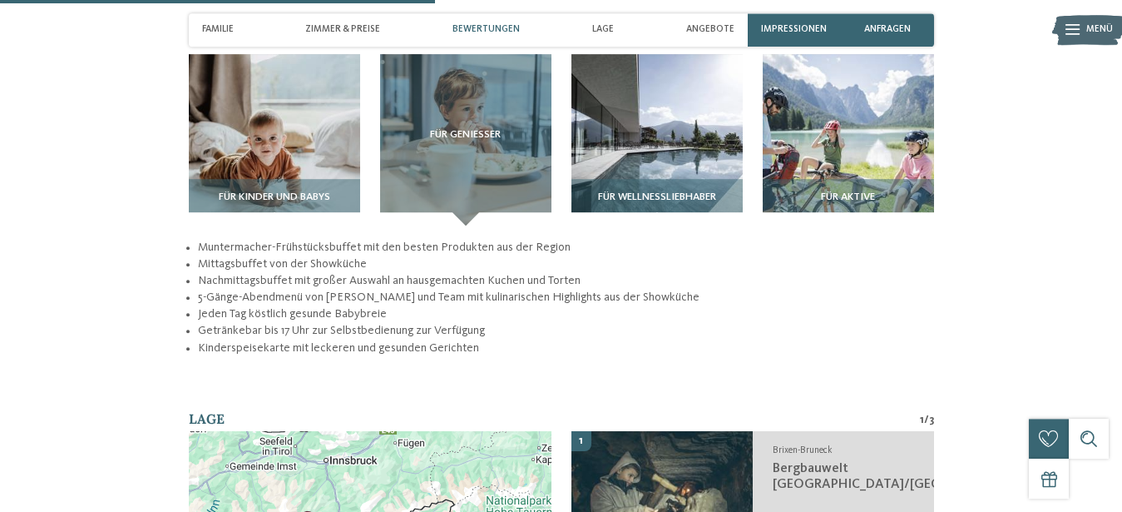
scroll to position [1866, 0]
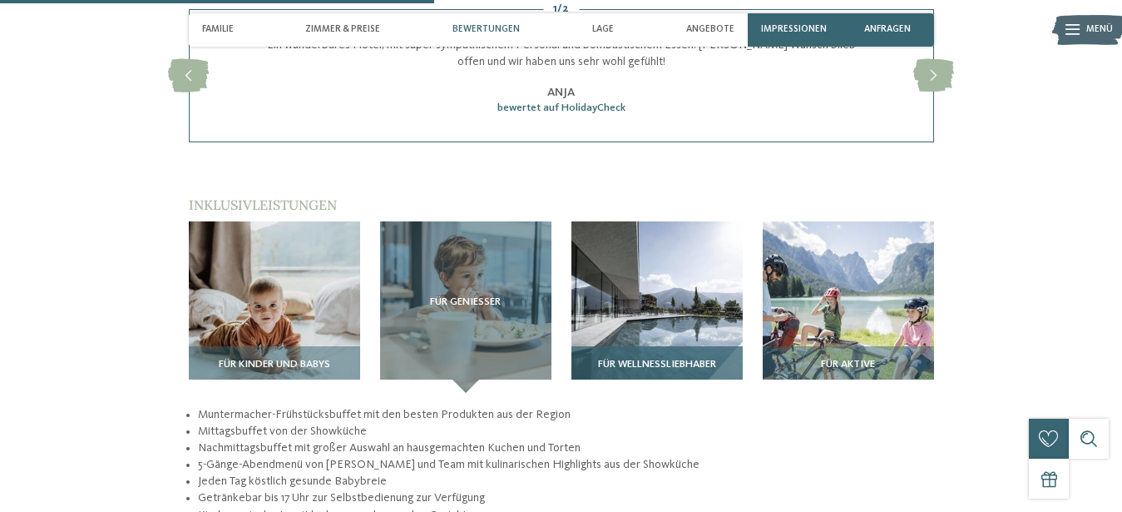
click at [635, 269] on img at bounding box center [656, 306] width 171 height 171
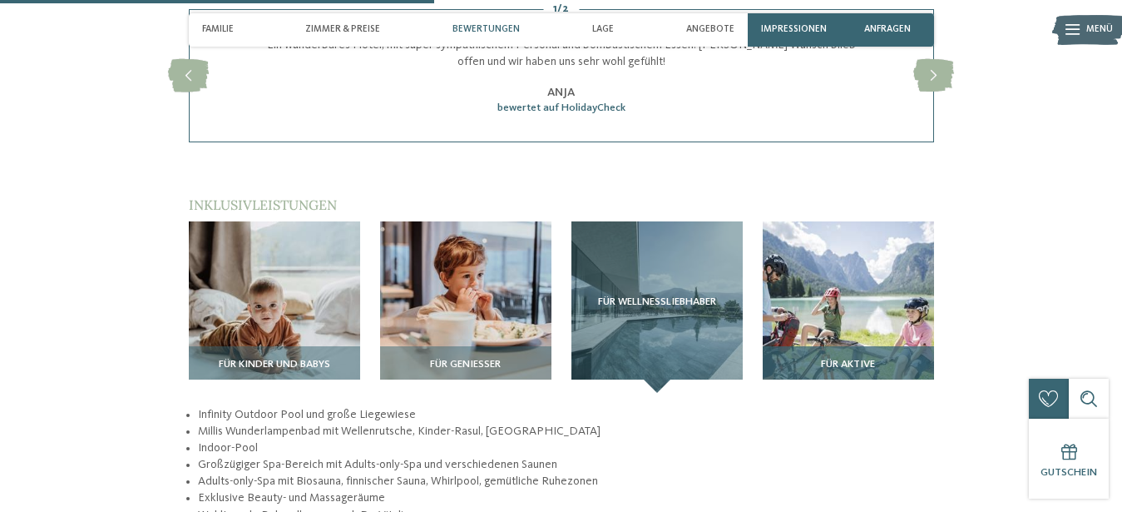
click at [882, 329] on img at bounding box center [848, 306] width 171 height 171
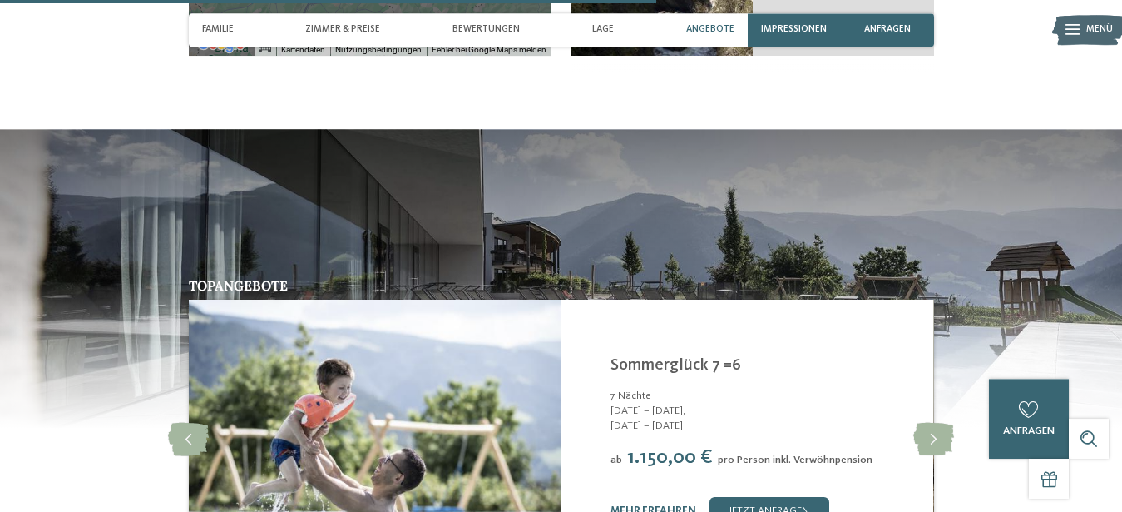
scroll to position [2800, 0]
